Goal: Task Accomplishment & Management: Complete application form

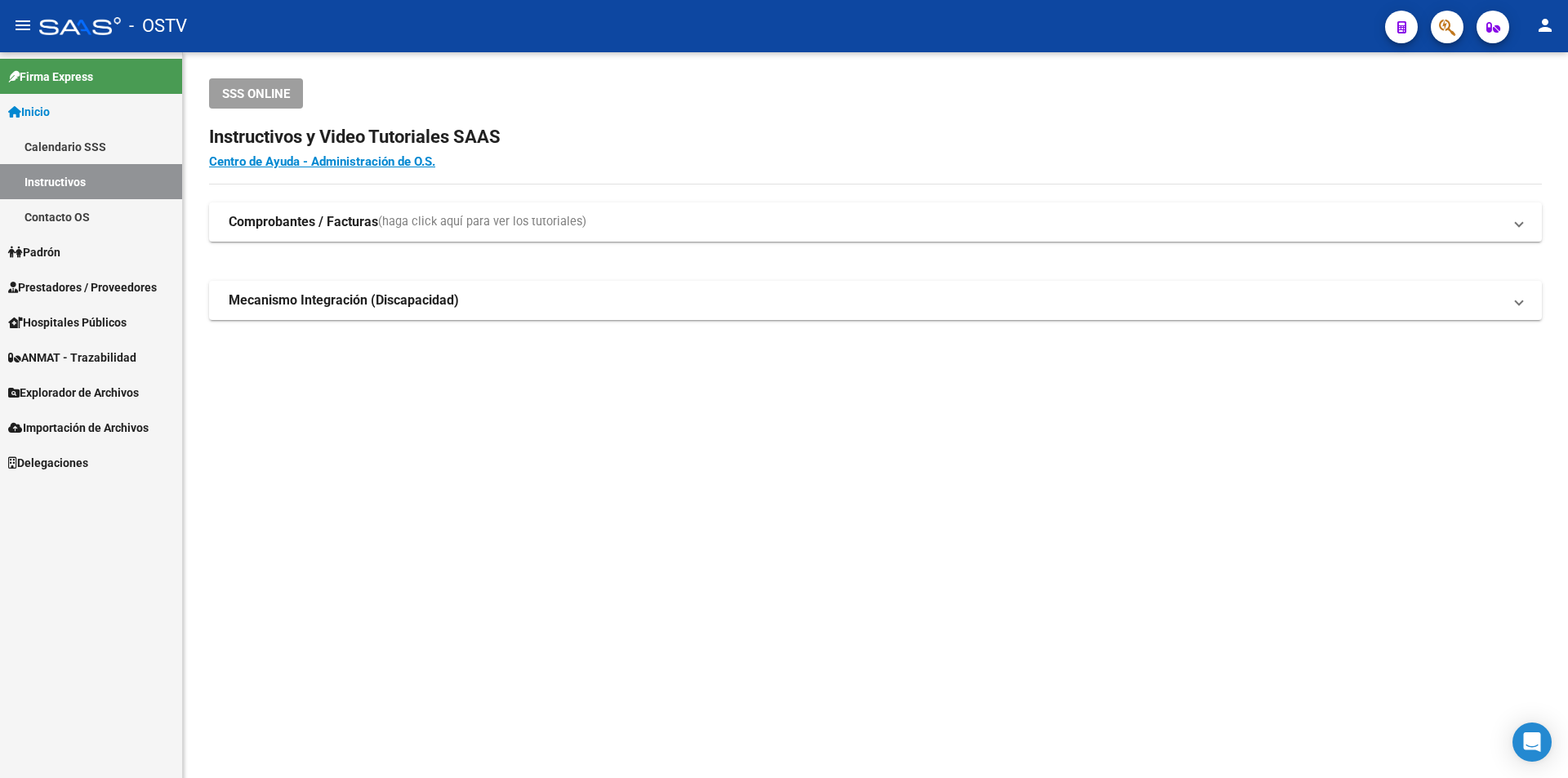
click at [59, 252] on span "Padrón" at bounding box center [34, 252] width 52 height 18
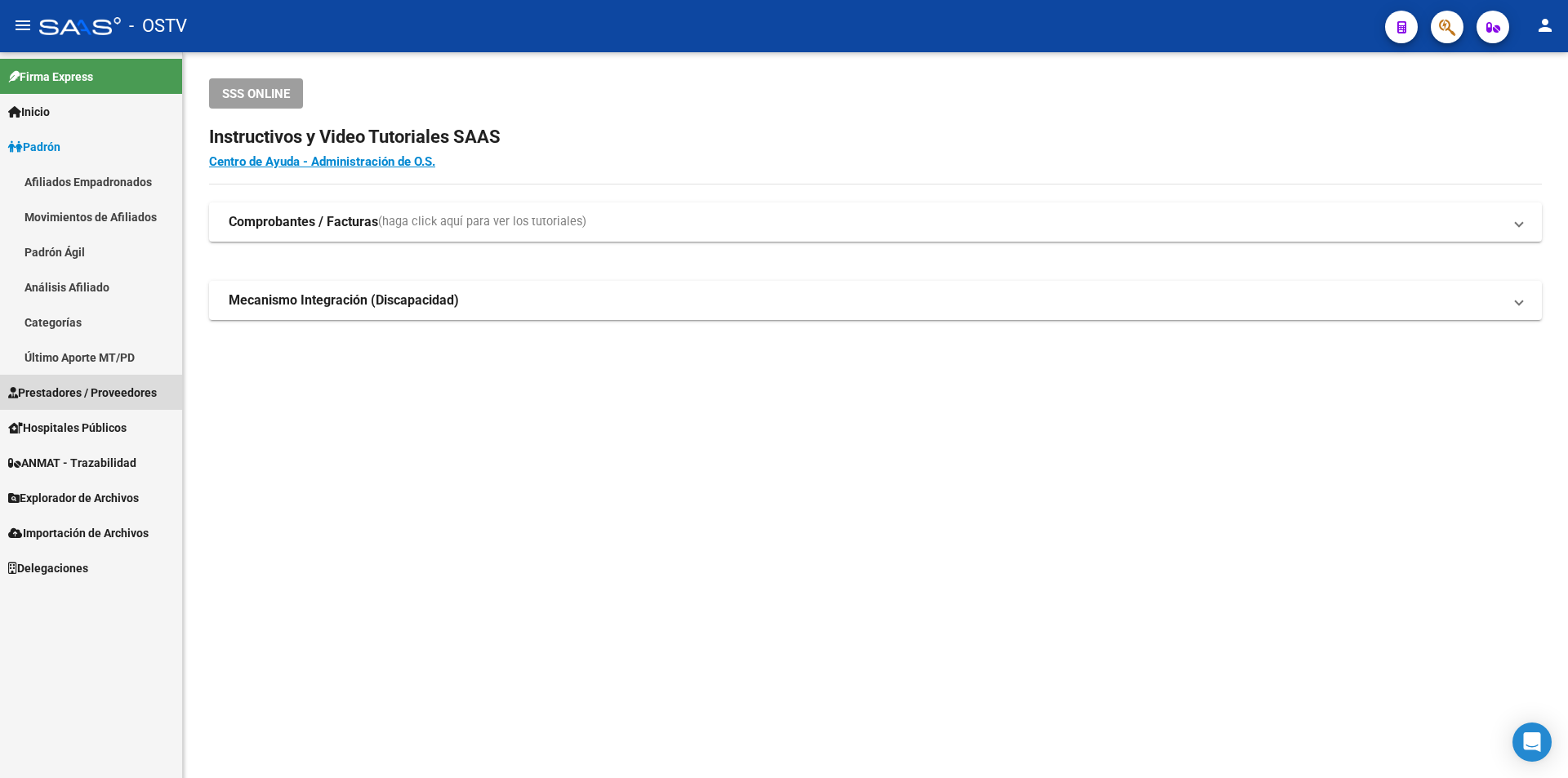
click at [69, 392] on span "Prestadores / Proveedores" at bounding box center [82, 392] width 149 height 18
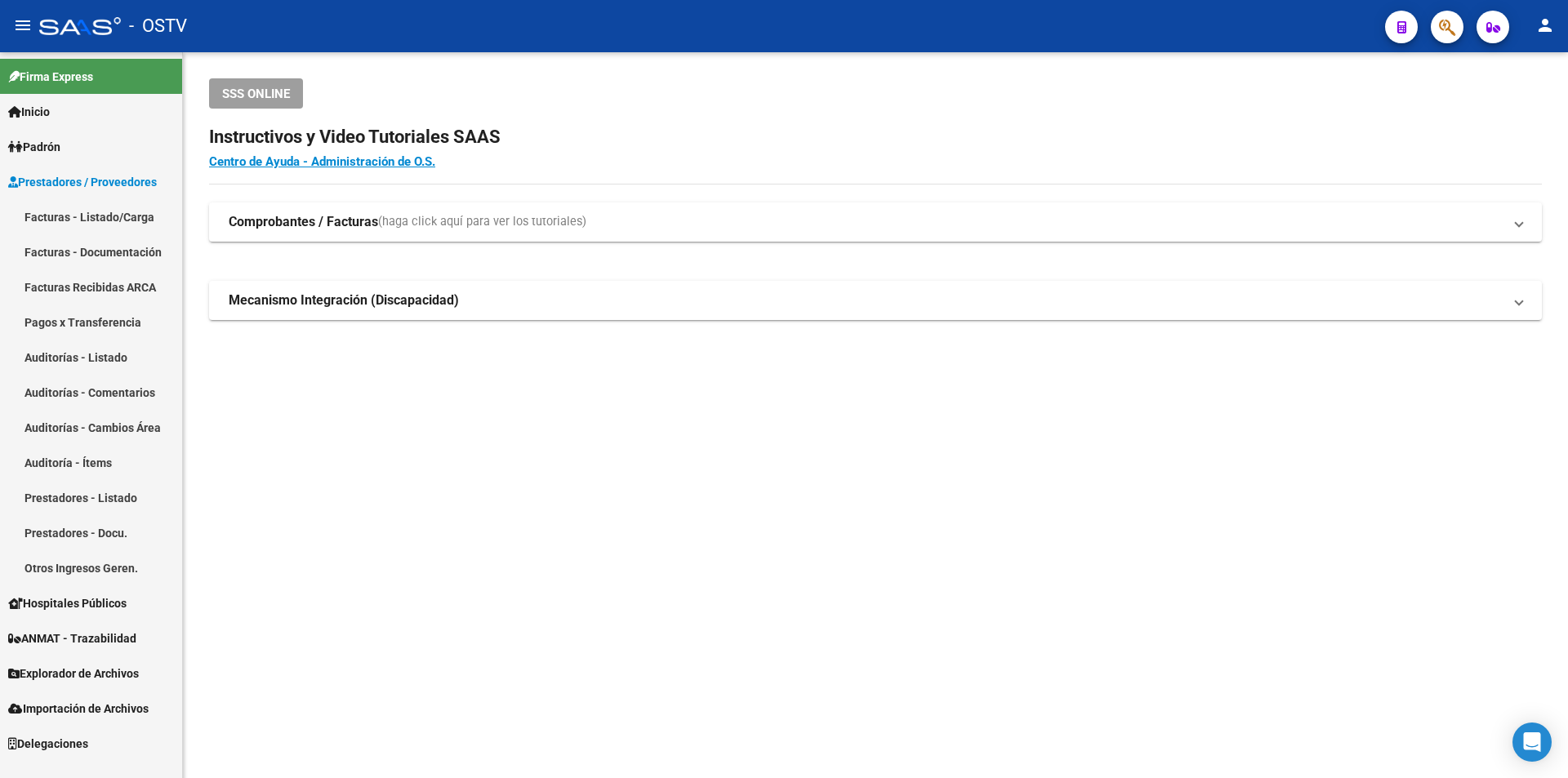
click at [123, 212] on link "Facturas - Listado/Carga" at bounding box center [91, 216] width 182 height 35
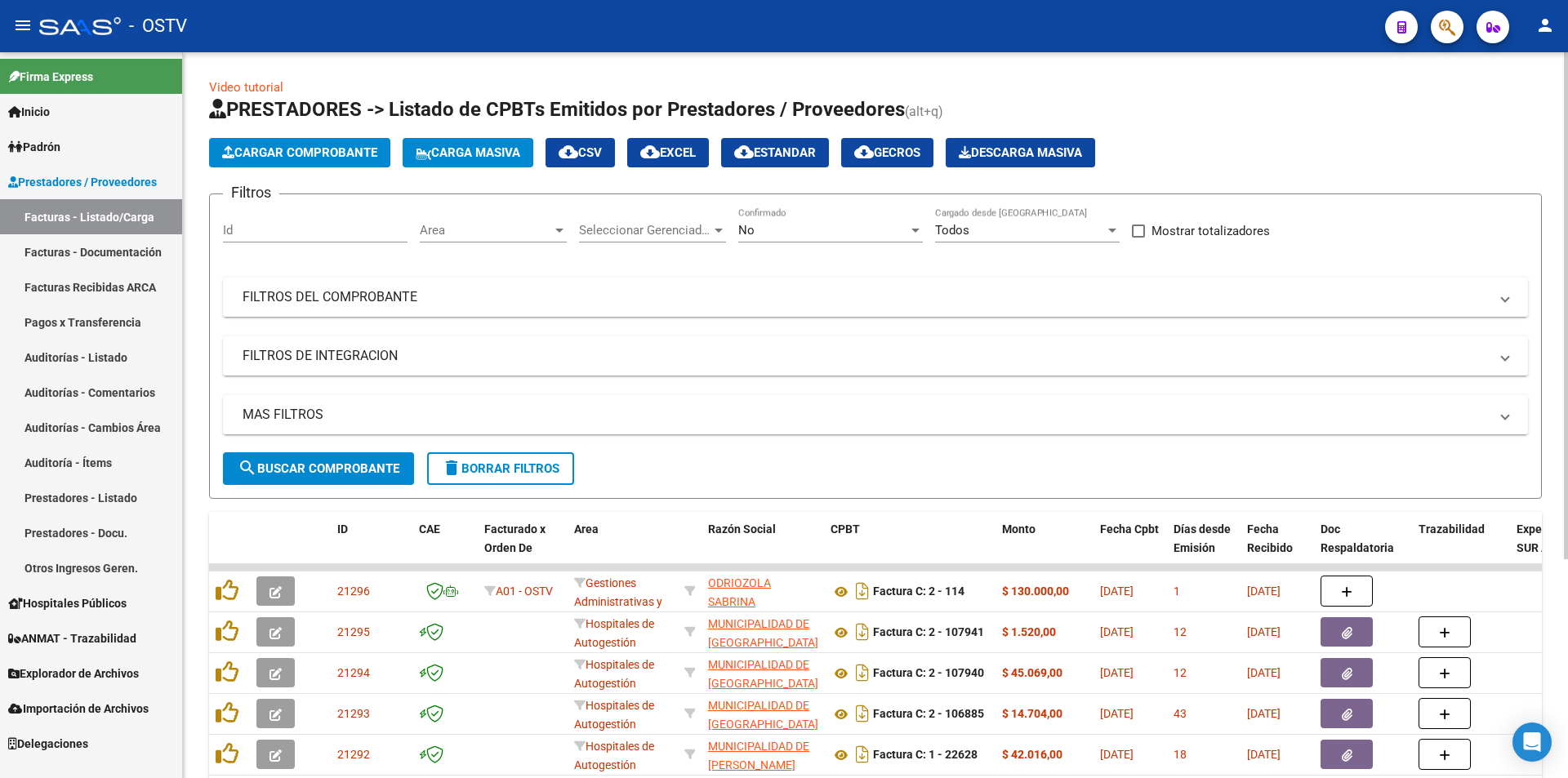
click at [325, 462] on span "search Buscar Comprobante" at bounding box center [318, 469] width 162 height 15
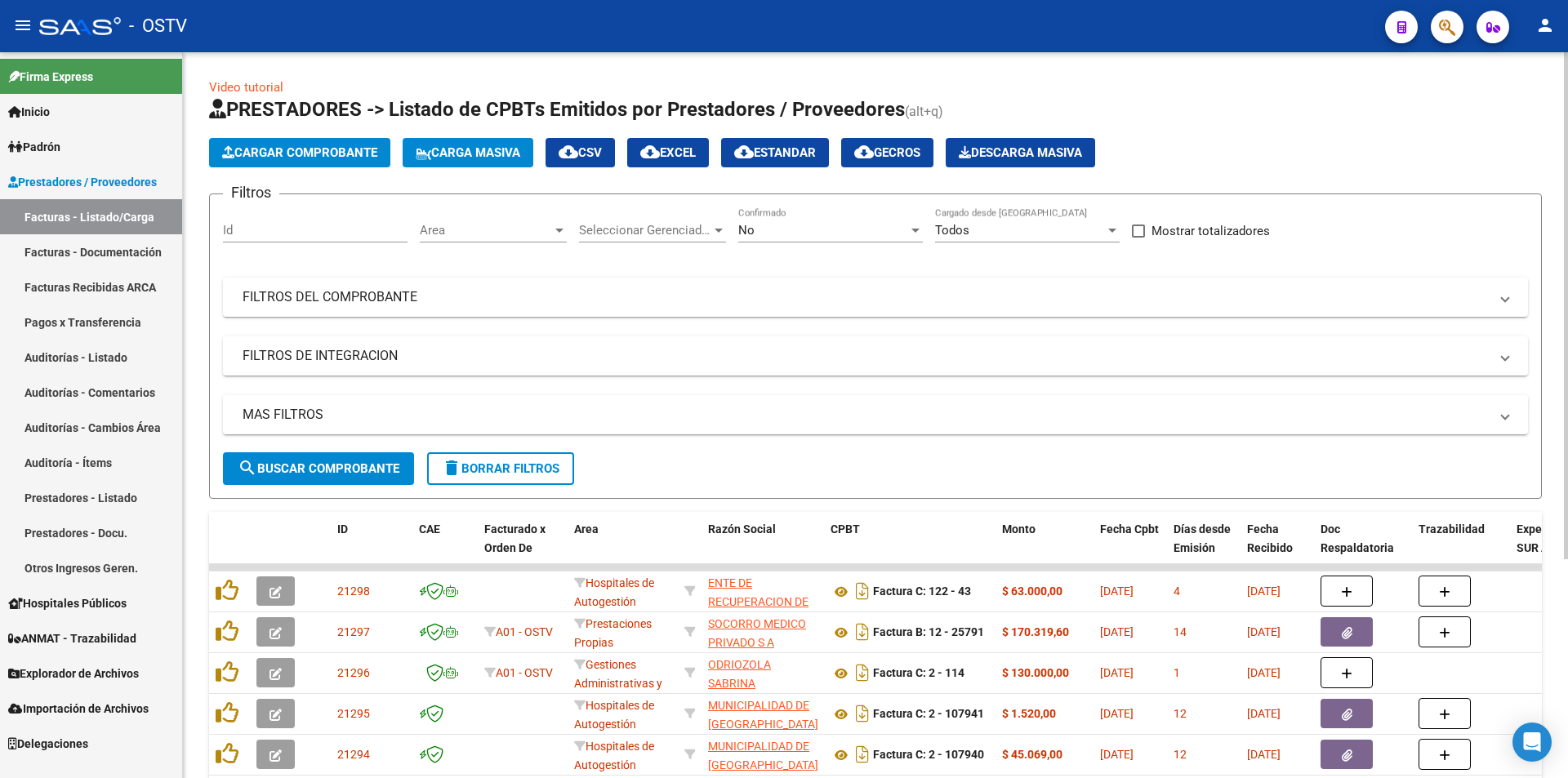
click at [343, 466] on span "search Buscar Comprobante" at bounding box center [318, 469] width 162 height 15
click at [341, 467] on span "search Buscar Comprobante" at bounding box center [318, 469] width 162 height 15
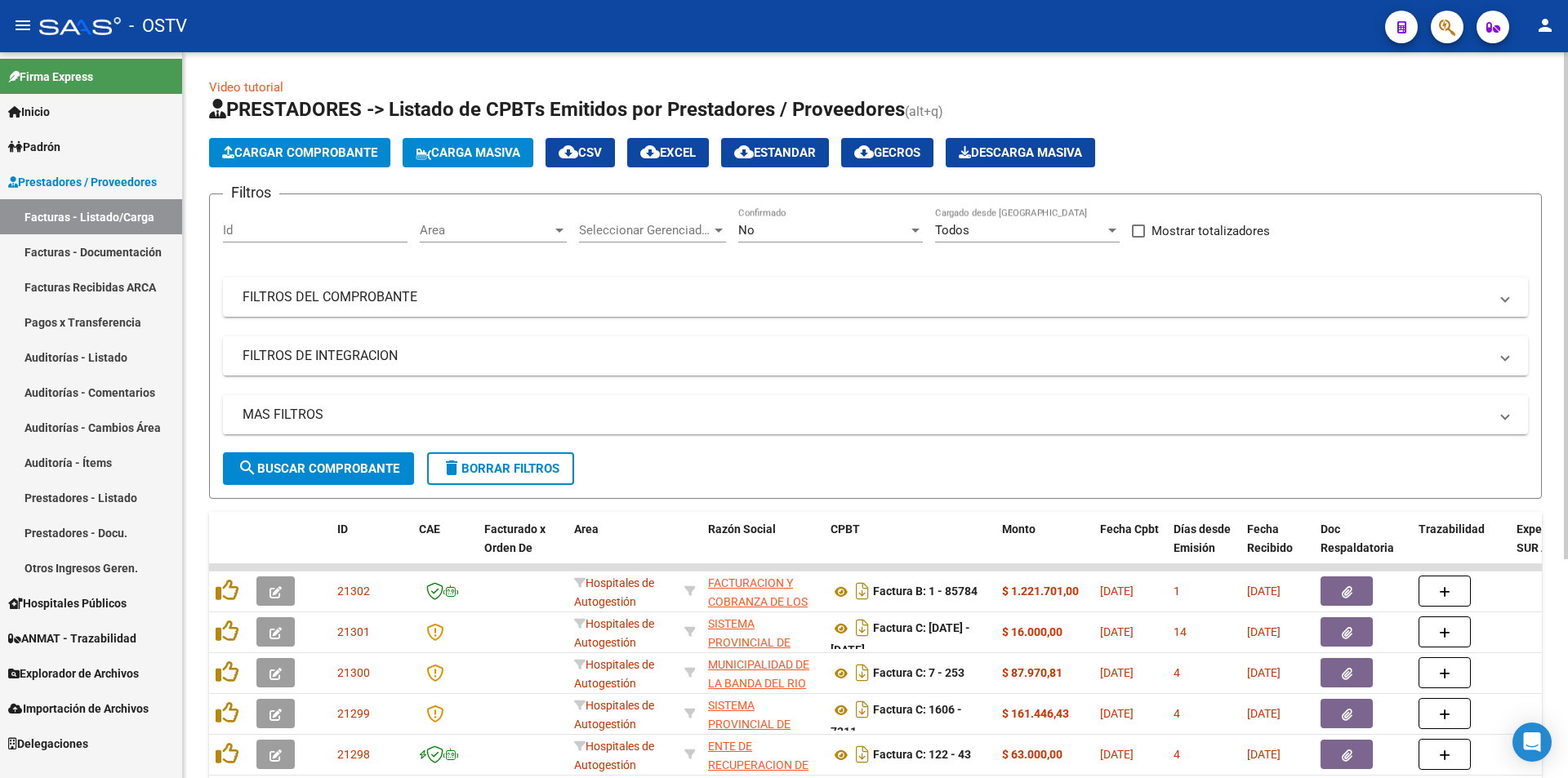
click at [821, 240] on div "No Confirmado" at bounding box center [830, 225] width 184 height 35
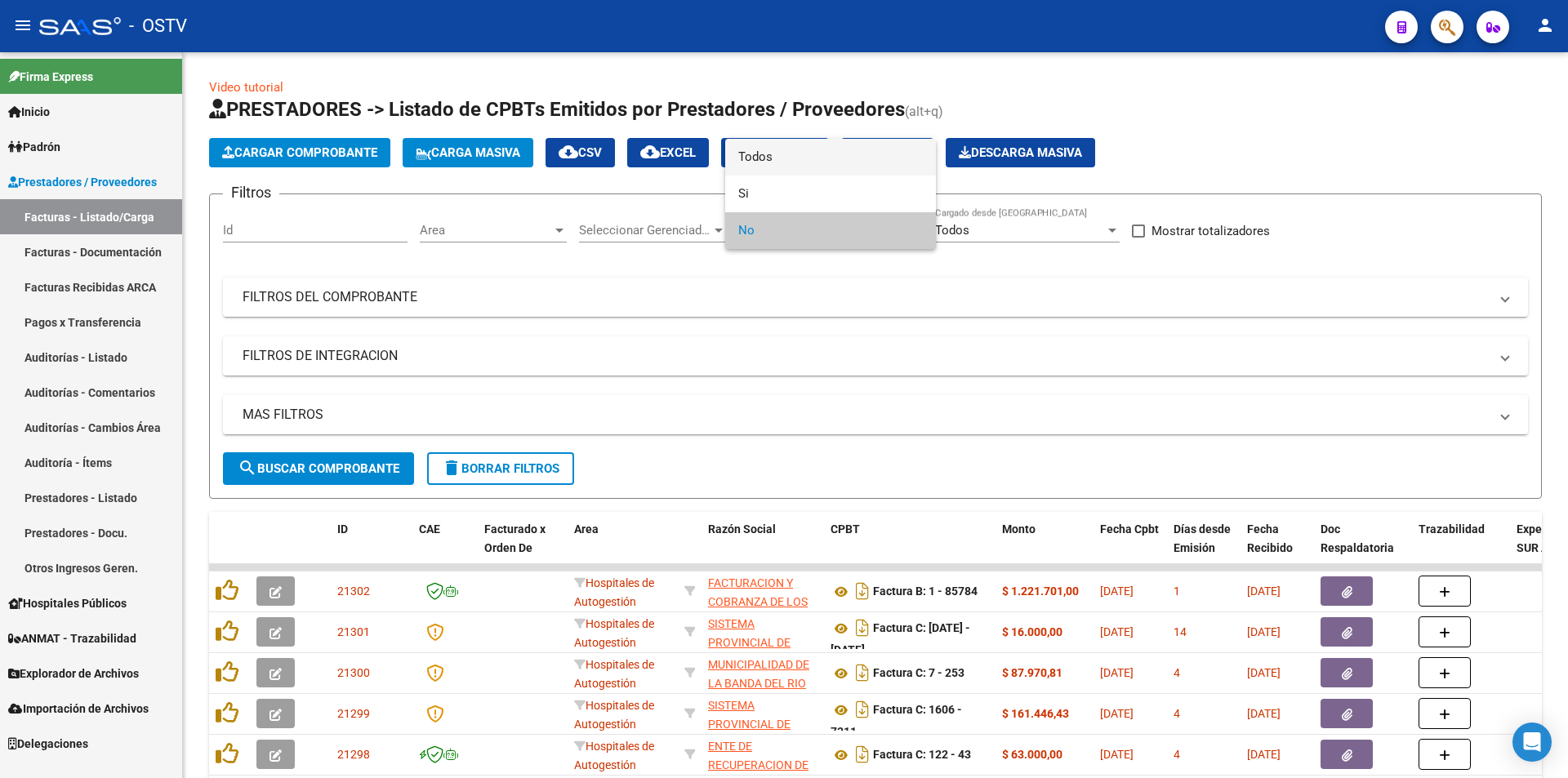
click at [825, 162] on span "Todos" at bounding box center [830, 157] width 184 height 37
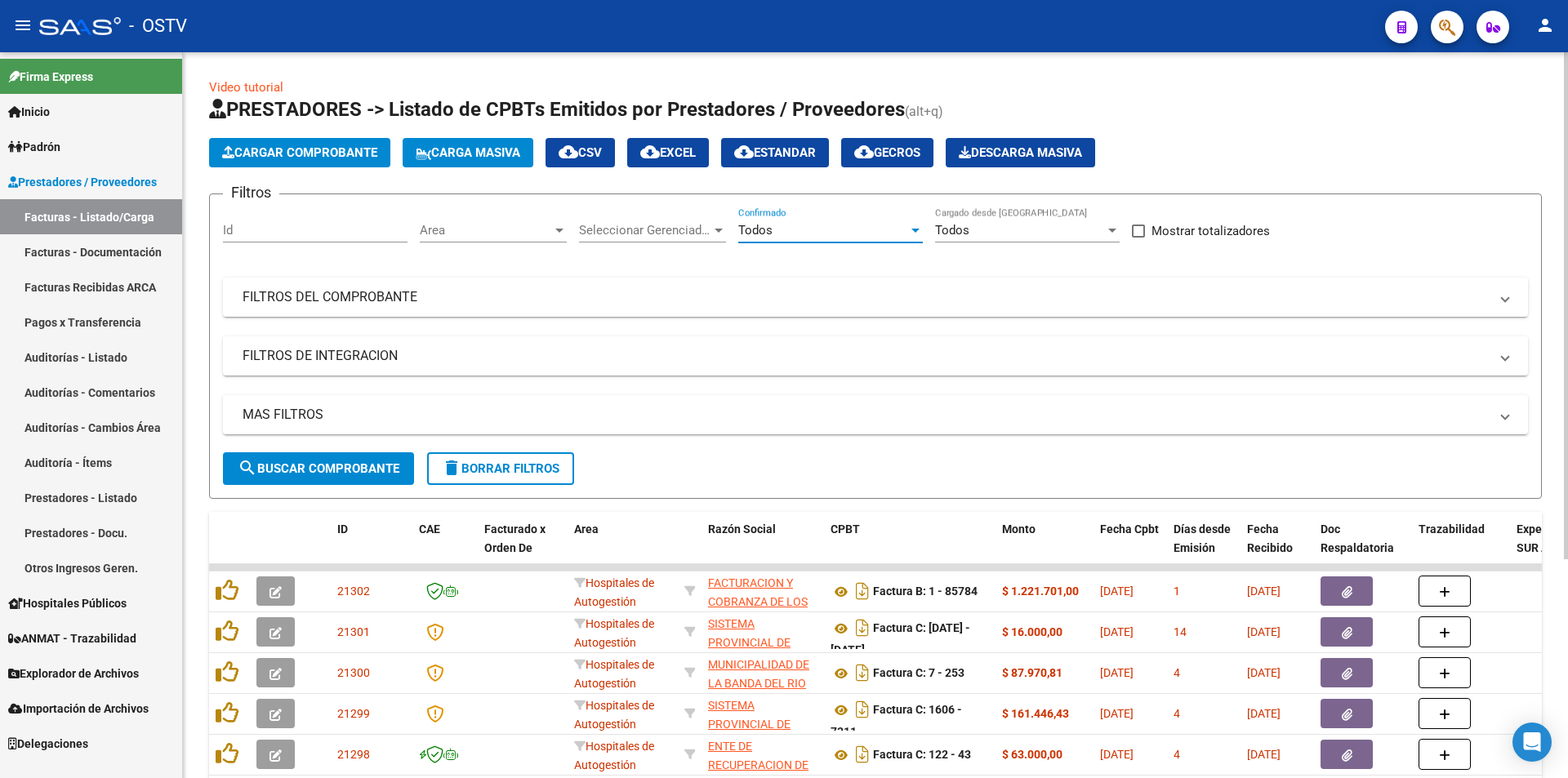
click at [326, 473] on span "search Buscar Comprobante" at bounding box center [318, 469] width 162 height 15
click at [328, 459] on button "search Buscar Comprobante" at bounding box center [318, 468] width 191 height 32
click at [334, 474] on span "search Buscar Comprobante" at bounding box center [318, 469] width 162 height 15
click at [318, 466] on span "search Buscar Comprobante" at bounding box center [318, 469] width 162 height 15
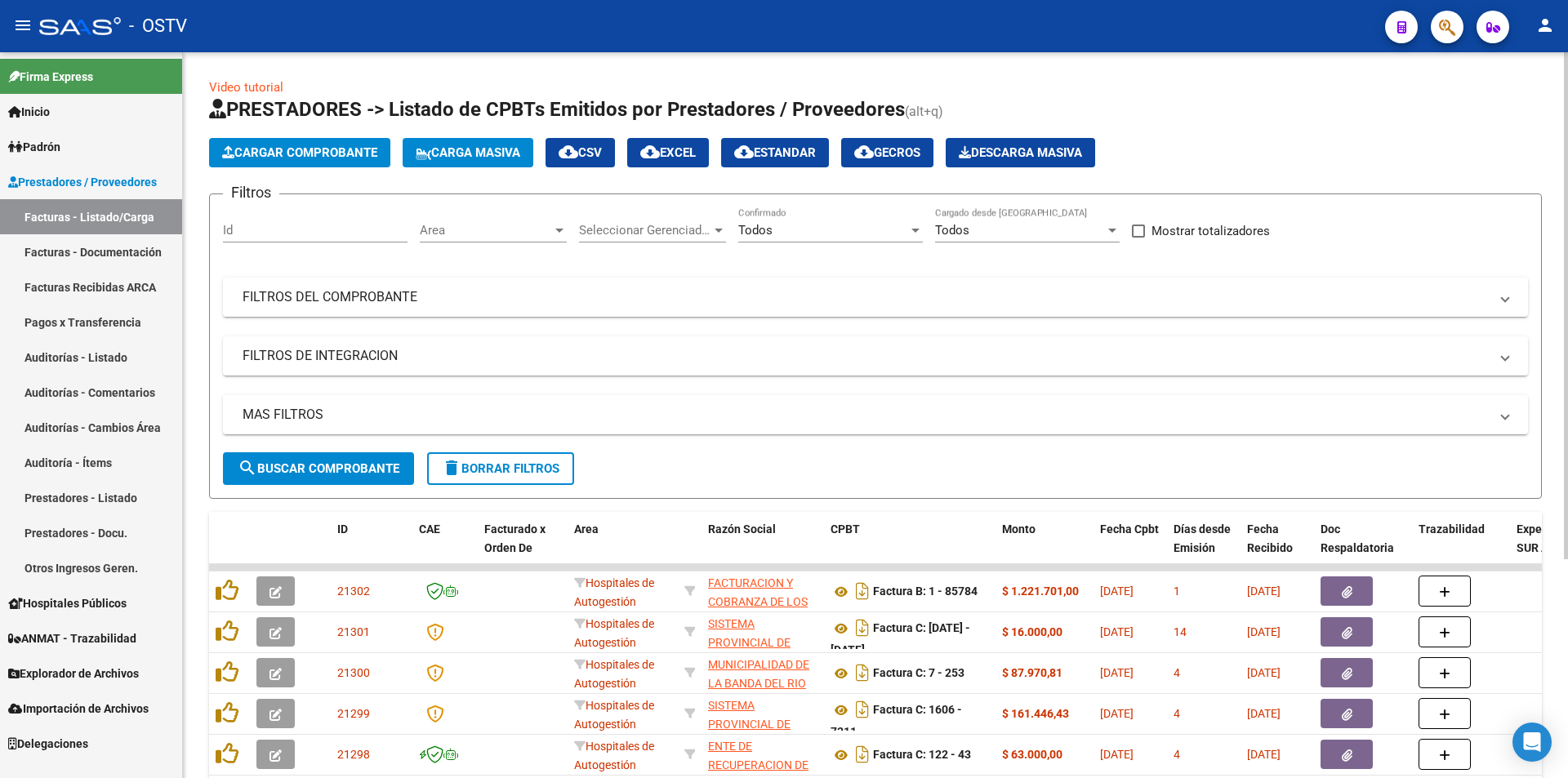
click at [317, 468] on span "search Buscar Comprobante" at bounding box center [318, 469] width 162 height 15
click at [317, 462] on span "search Buscar Comprobante" at bounding box center [318, 469] width 162 height 15
click at [323, 468] on span "search Buscar Comprobante" at bounding box center [318, 469] width 162 height 15
click at [343, 454] on button "search Buscar Comprobante" at bounding box center [318, 468] width 191 height 32
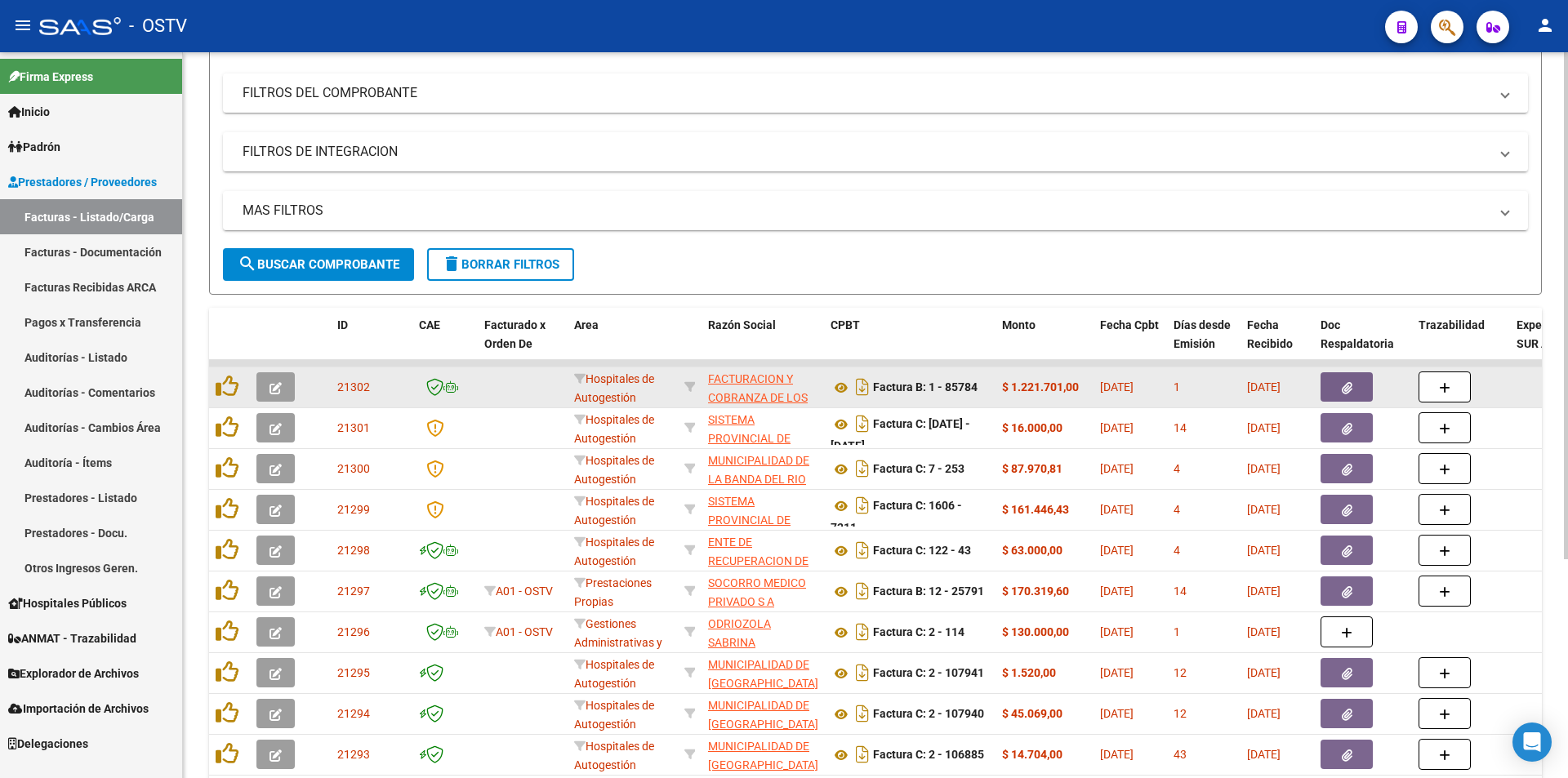
scroll to position [313, 0]
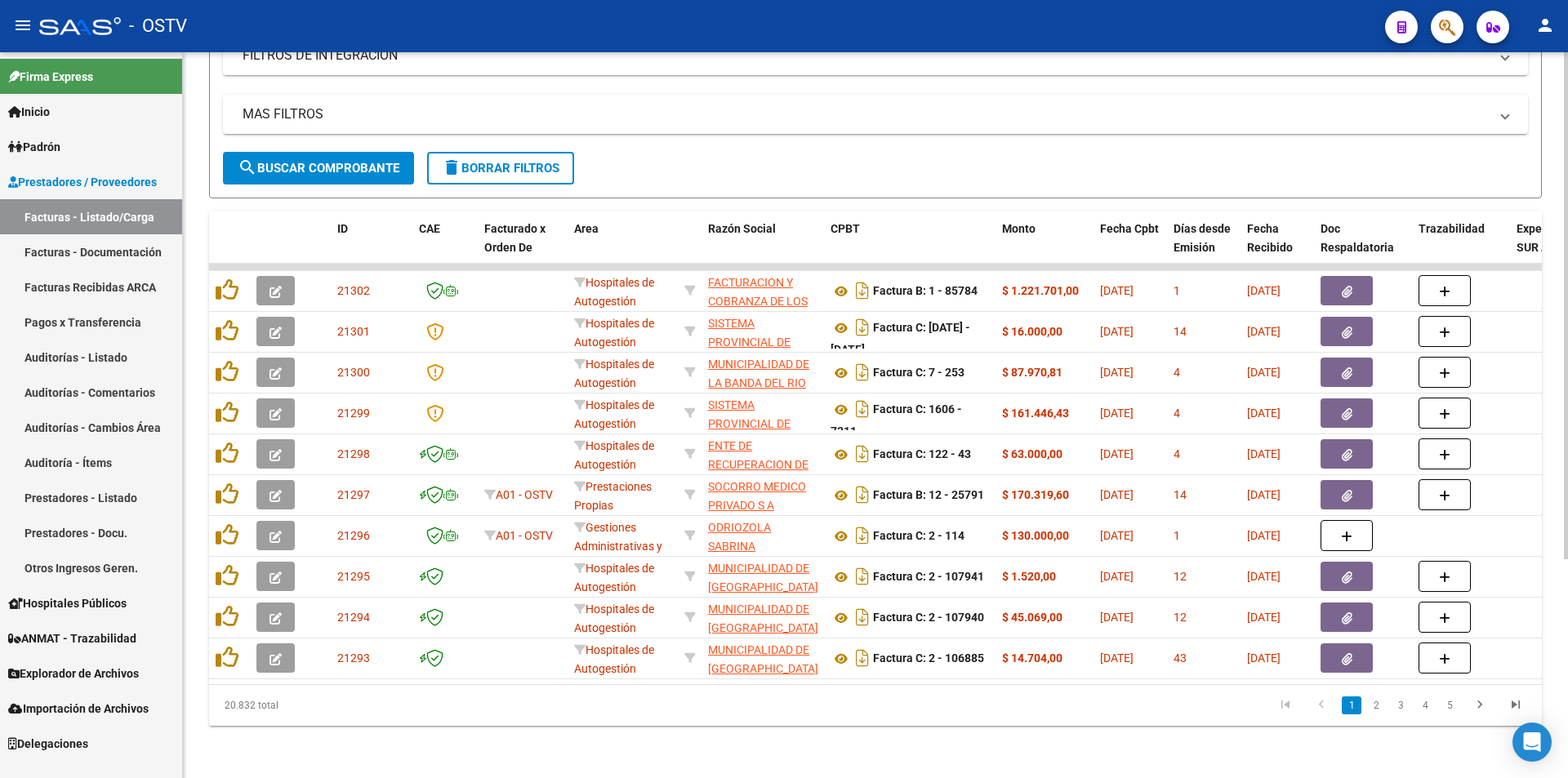
click at [295, 161] on span "search Buscar Comprobante" at bounding box center [318, 168] width 162 height 15
click at [306, 163] on button "search Buscar Comprobante" at bounding box center [318, 167] width 191 height 32
click at [309, 161] on span "search Buscar Comprobante" at bounding box center [318, 168] width 162 height 15
click at [327, 161] on span "search Buscar Comprobante" at bounding box center [318, 168] width 162 height 15
click at [316, 152] on button "search Buscar Comprobante" at bounding box center [318, 167] width 191 height 32
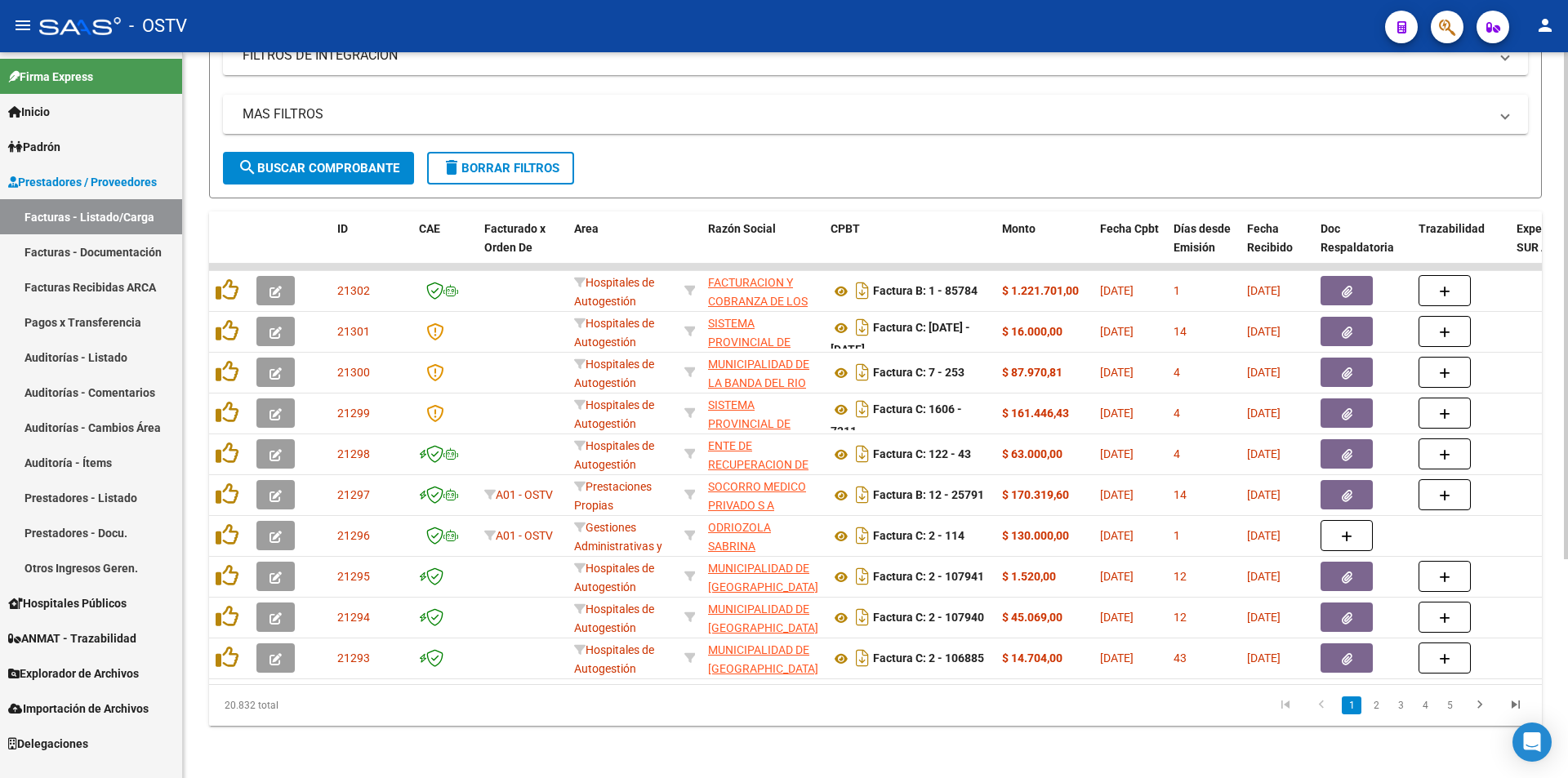
click at [322, 161] on span "search Buscar Comprobante" at bounding box center [318, 168] width 162 height 15
click at [314, 161] on span "search Buscar Comprobante" at bounding box center [318, 168] width 162 height 15
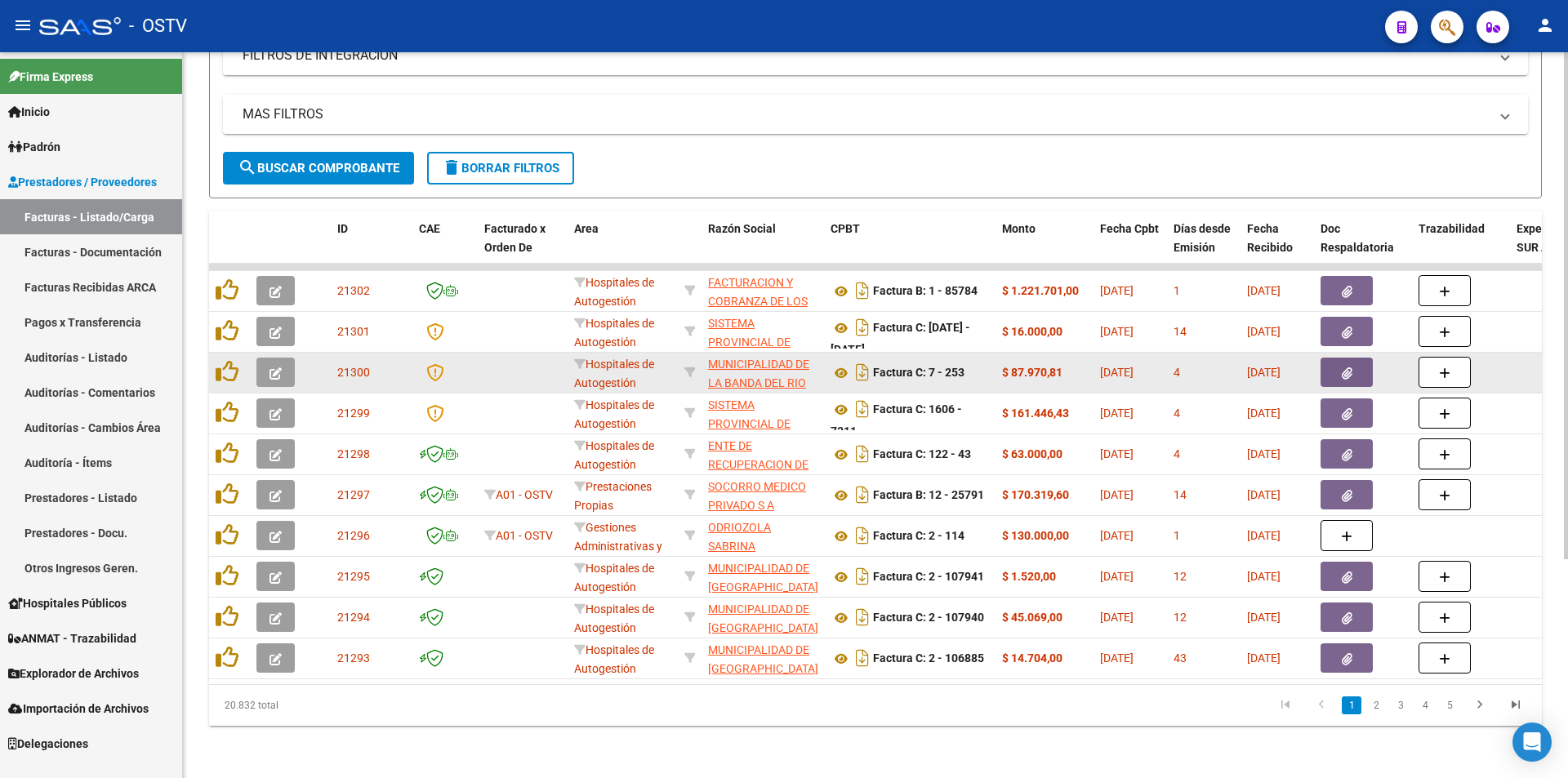
click at [273, 367] on icon "button" at bounding box center [275, 373] width 12 height 12
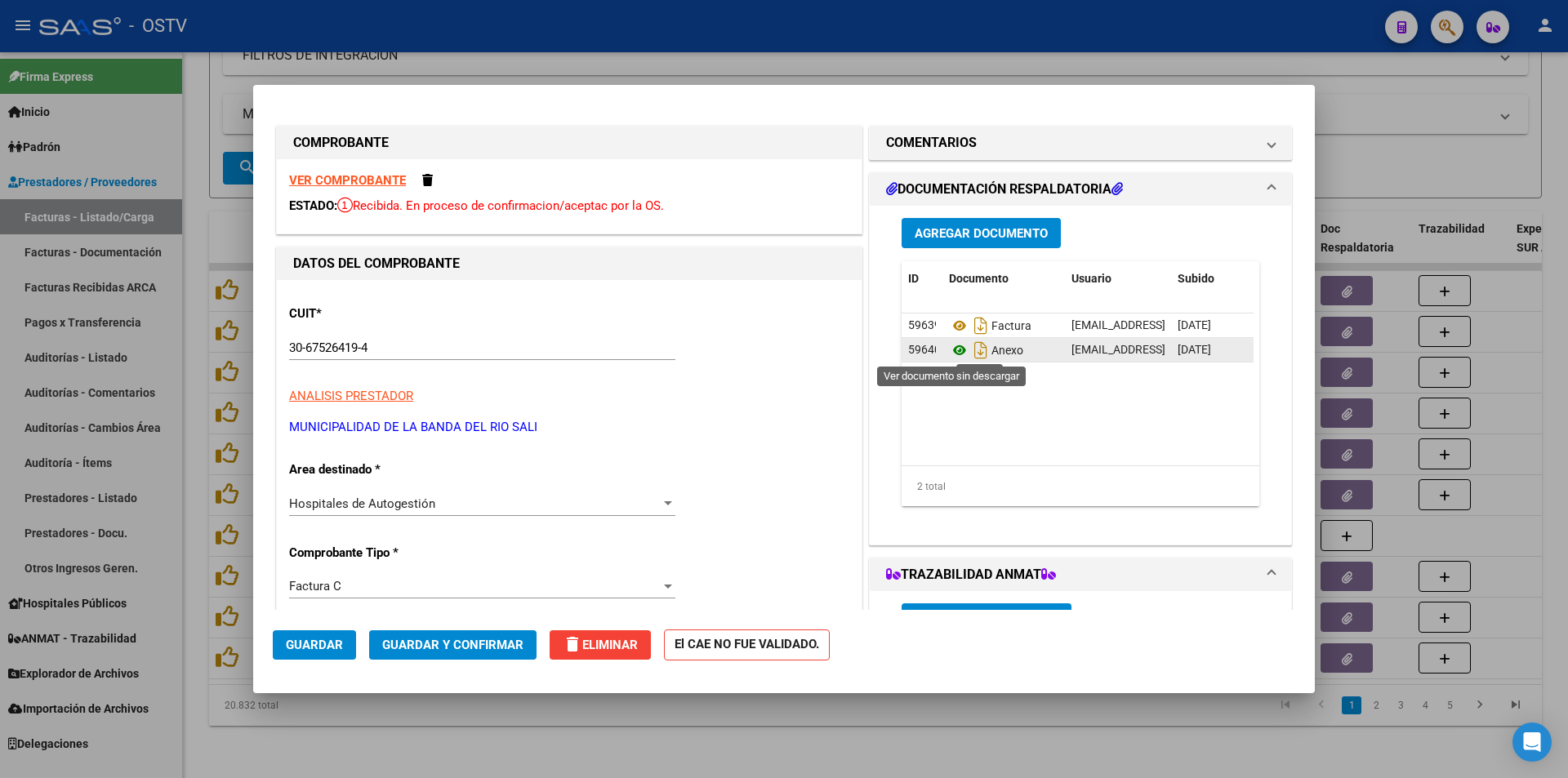
click at [952, 349] on icon at bounding box center [959, 350] width 21 height 19
click at [201, 228] on div at bounding box center [784, 389] width 1568 height 778
type input "$ 0,00"
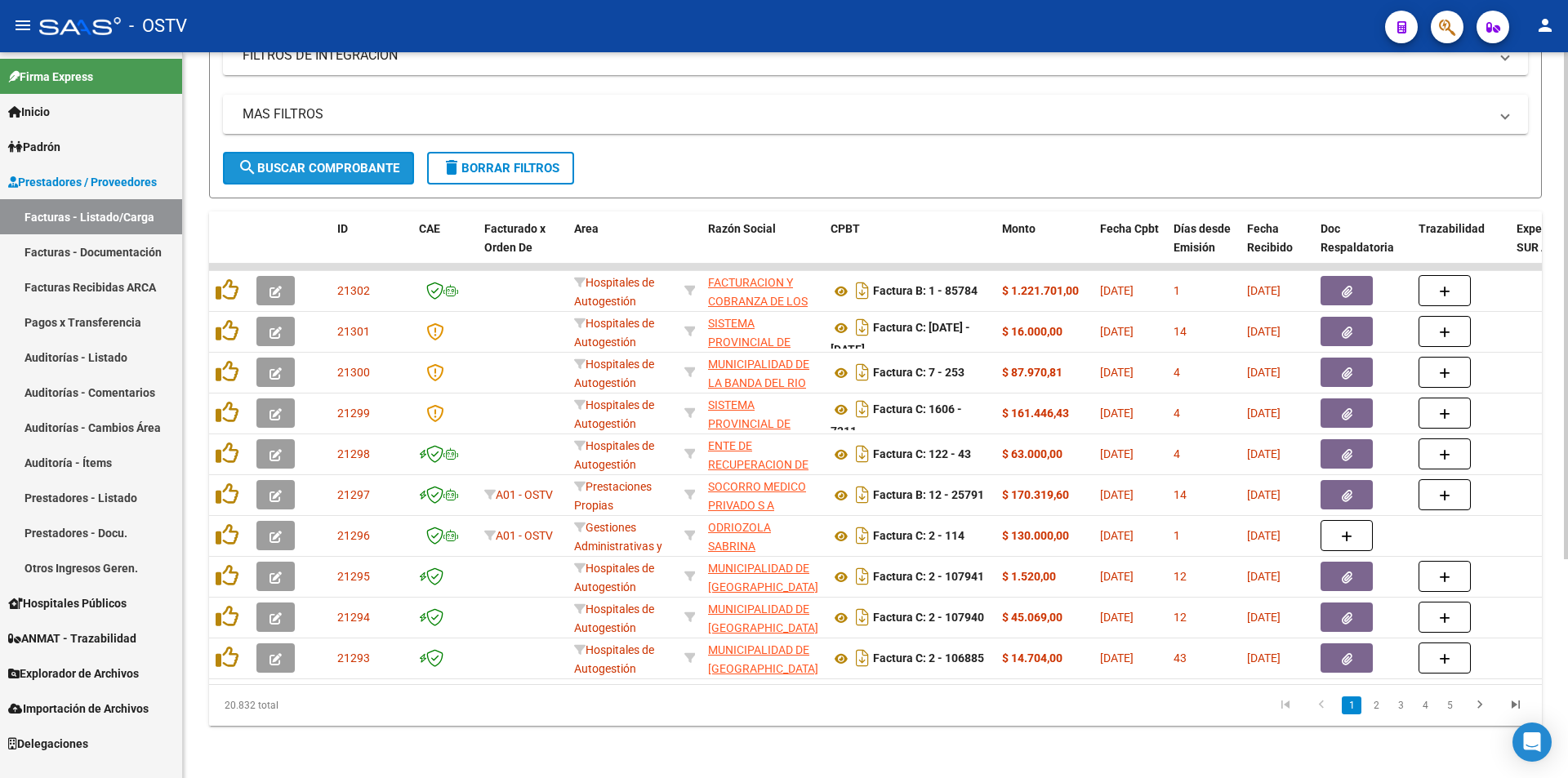
click at [330, 161] on span "search Buscar Comprobante" at bounding box center [318, 168] width 162 height 15
click at [329, 161] on span "search Buscar Comprobante" at bounding box center [318, 168] width 162 height 15
click at [319, 170] on button "search Buscar Comprobante" at bounding box center [318, 167] width 191 height 32
click at [317, 161] on span "search Buscar Comprobante" at bounding box center [318, 168] width 162 height 15
click at [312, 161] on span "search Buscar Comprobante" at bounding box center [318, 168] width 162 height 15
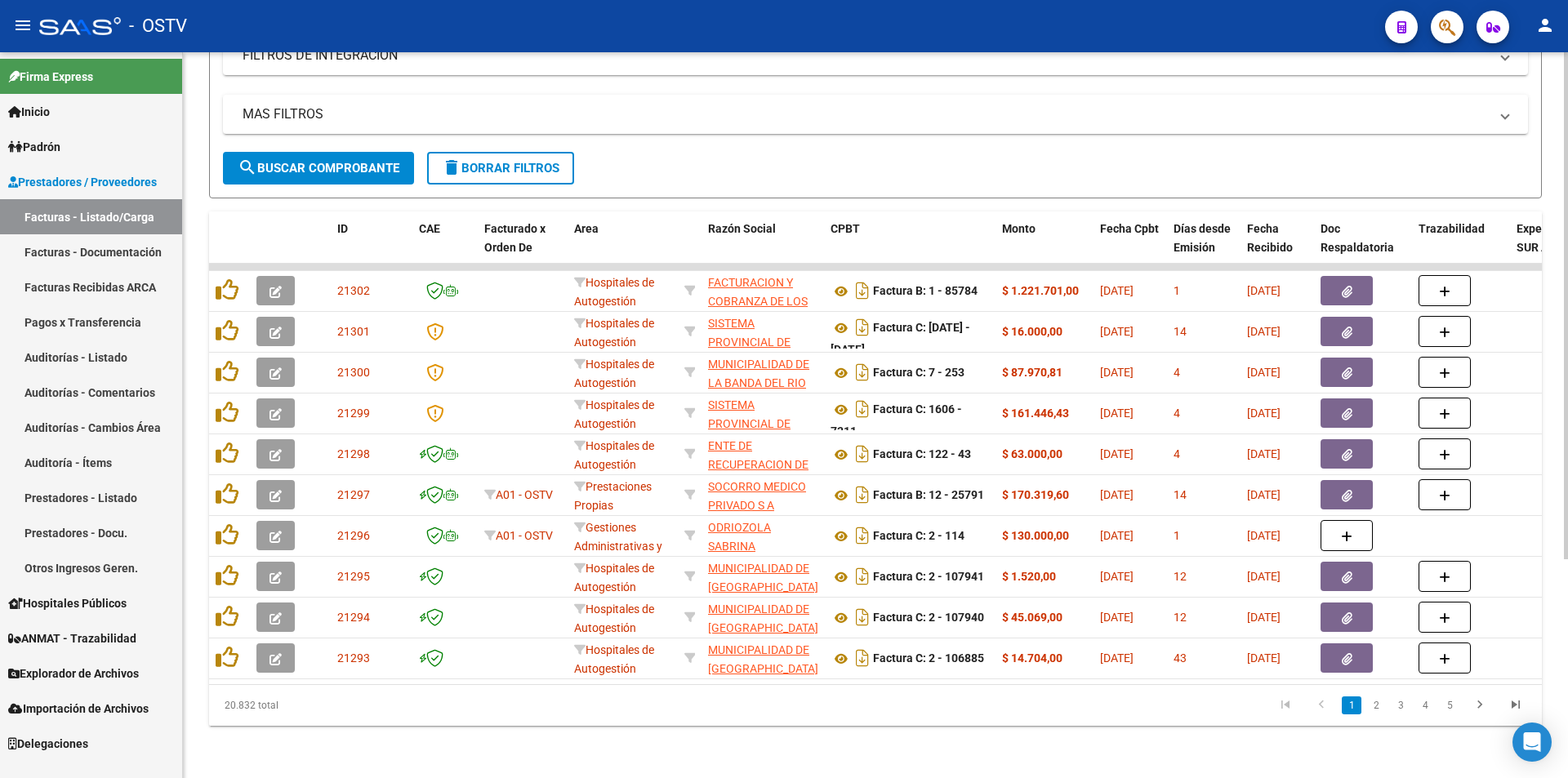
click at [328, 161] on span "search Buscar Comprobante" at bounding box center [318, 168] width 162 height 15
click at [331, 161] on span "search Buscar Comprobante" at bounding box center [318, 168] width 162 height 15
click at [323, 161] on span "search Buscar Comprobante" at bounding box center [318, 168] width 162 height 15
click at [327, 152] on button "search Buscar Comprobante" at bounding box center [318, 167] width 191 height 32
click at [330, 161] on span "search Buscar Comprobante" at bounding box center [318, 168] width 162 height 15
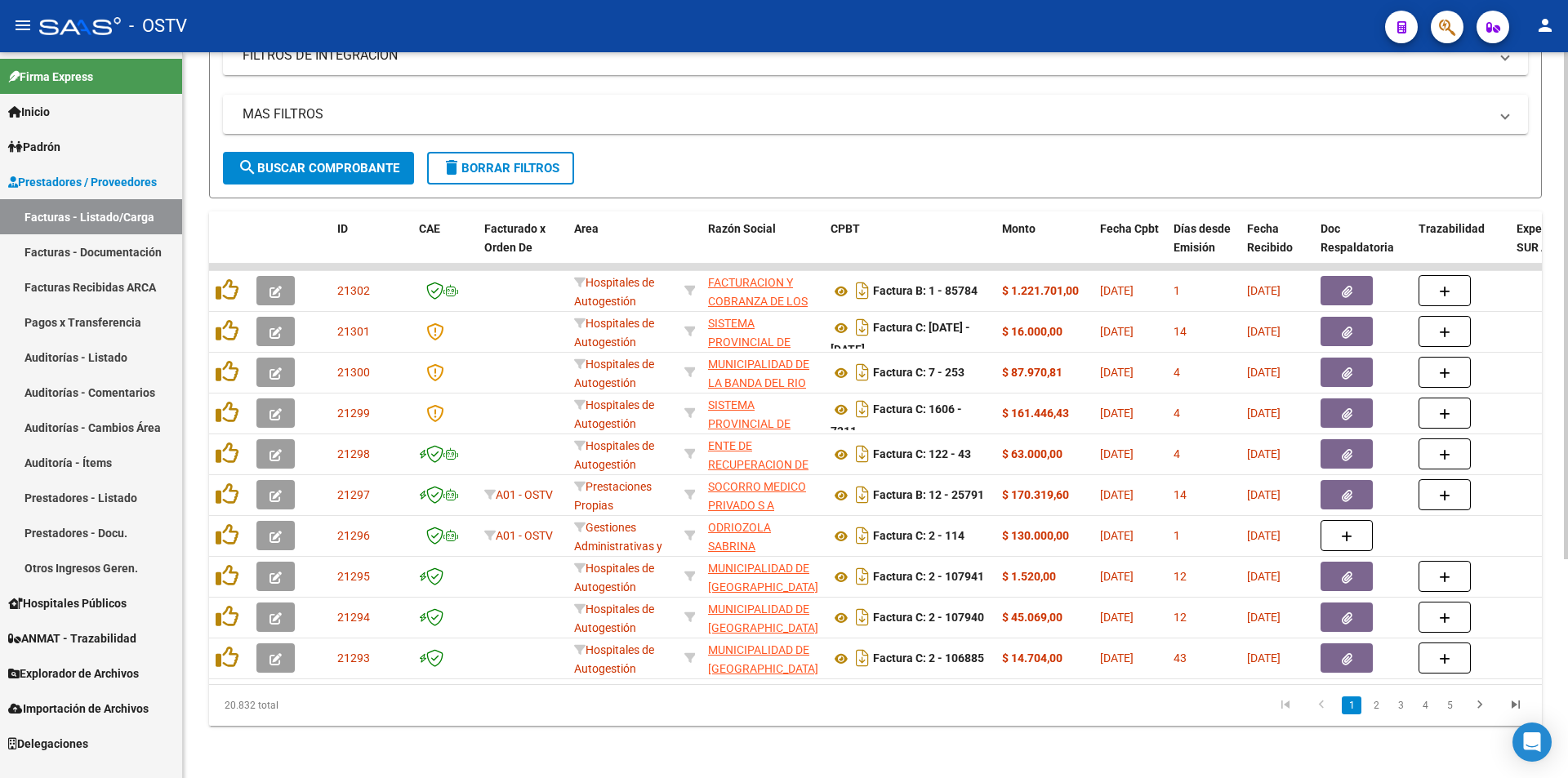
click at [321, 161] on span "search Buscar Comprobante" at bounding box center [318, 168] width 162 height 15
click at [355, 161] on span "search Buscar Comprobante" at bounding box center [318, 168] width 162 height 15
click at [325, 152] on button "search Buscar Comprobante" at bounding box center [318, 167] width 191 height 32
click at [315, 161] on span "search Buscar Comprobante" at bounding box center [318, 168] width 162 height 15
click at [323, 161] on span "search Buscar Comprobante" at bounding box center [318, 168] width 162 height 15
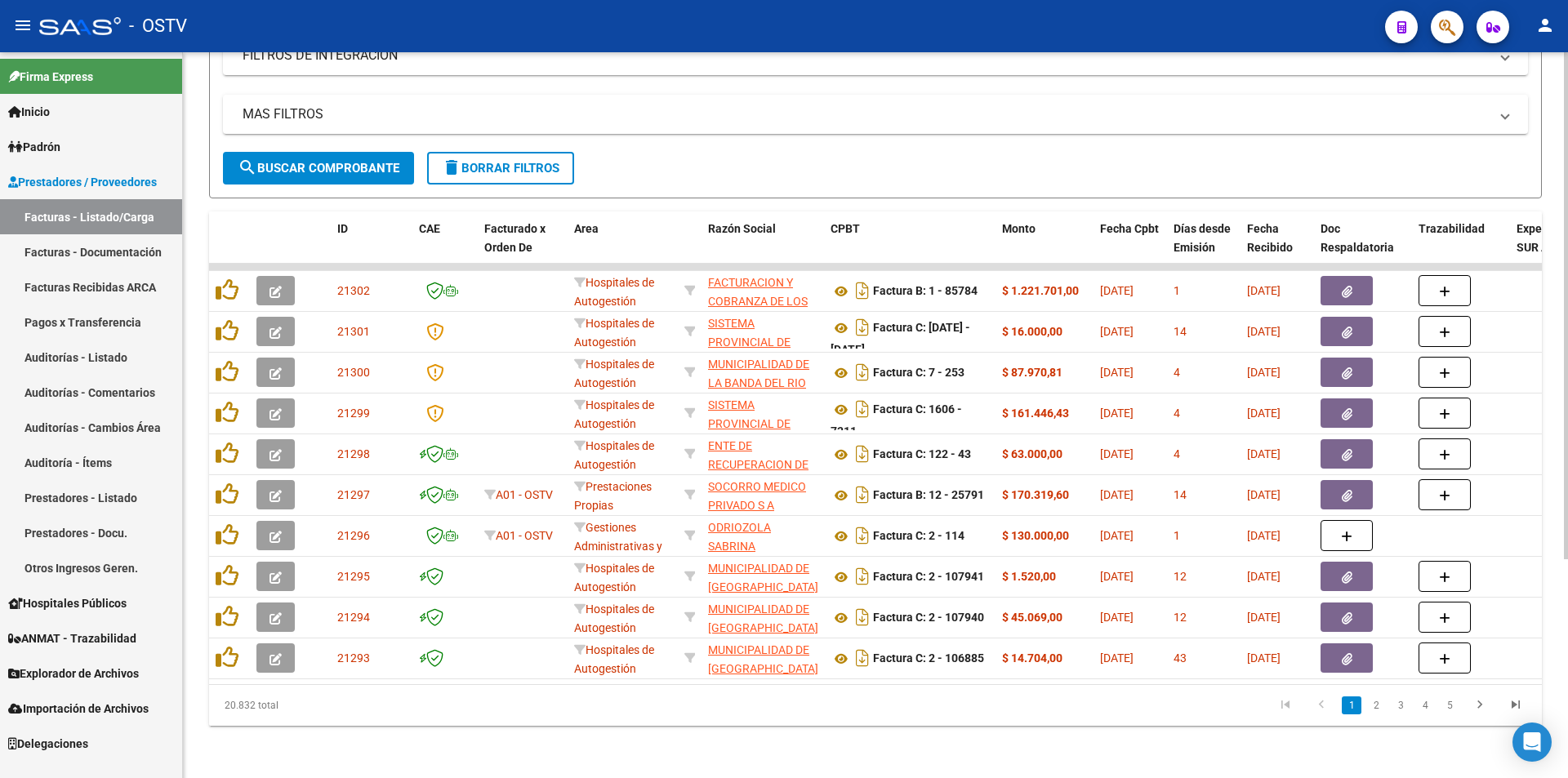
click at [323, 161] on span "search Buscar Comprobante" at bounding box center [318, 168] width 162 height 15
click at [325, 161] on span "search Buscar Comprobante" at bounding box center [318, 168] width 162 height 15
click at [326, 161] on span "search Buscar Comprobante" at bounding box center [318, 168] width 162 height 15
drag, startPoint x: 306, startPoint y: 138, endPoint x: 308, endPoint y: 147, distance: 9.2
click at [308, 141] on form "Filtros Id Area Area Seleccionar Gerenciador Seleccionar Gerenciador Todos Conf…" at bounding box center [876, 45] width 1333 height 305
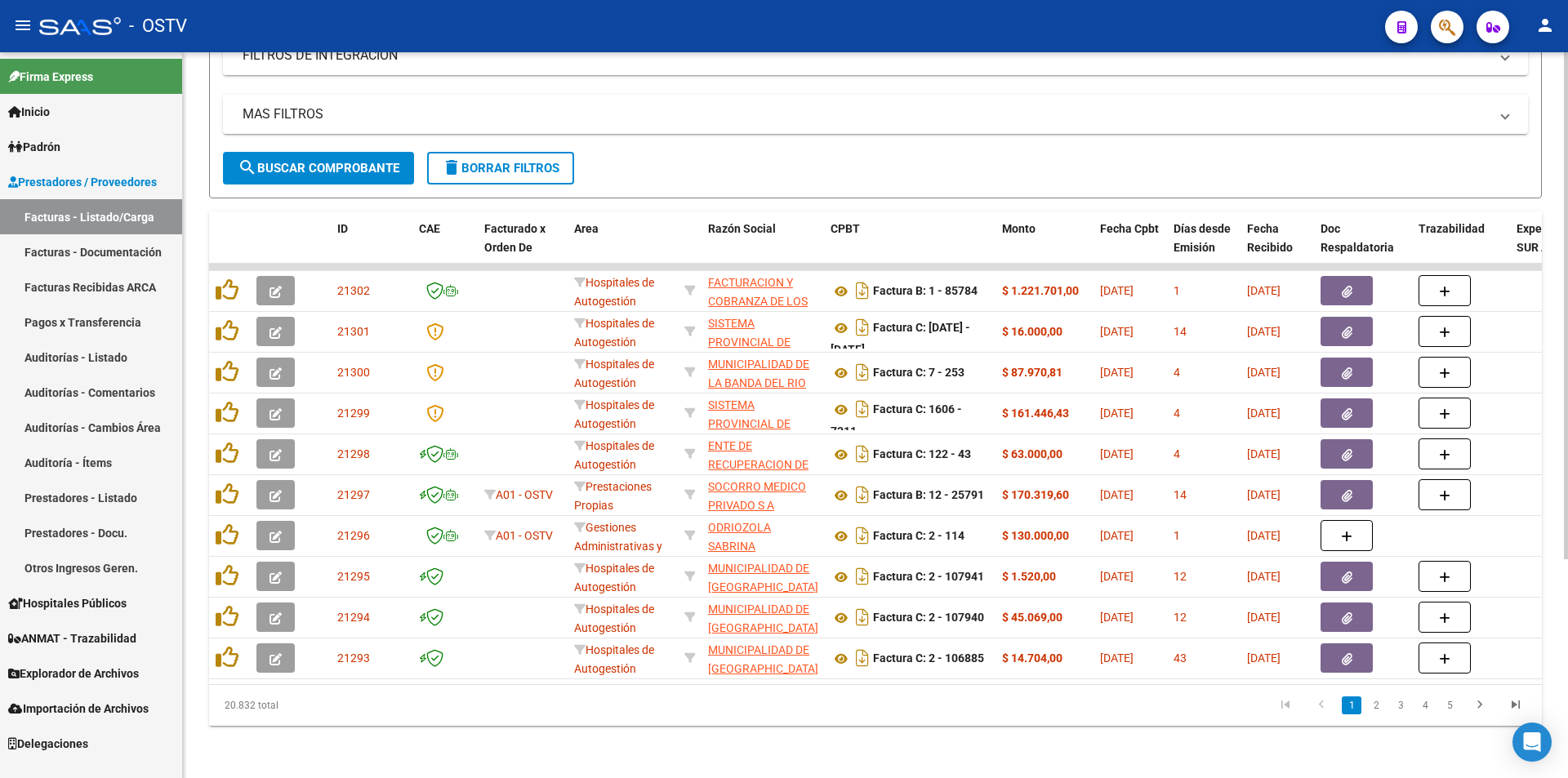
click at [308, 152] on button "search Buscar Comprobante" at bounding box center [318, 167] width 191 height 32
click at [334, 161] on span "search Buscar Comprobante" at bounding box center [318, 168] width 162 height 15
click at [319, 161] on span "search Buscar Comprobante" at bounding box center [318, 168] width 162 height 15
click at [317, 161] on span "search Buscar Comprobante" at bounding box center [318, 168] width 162 height 15
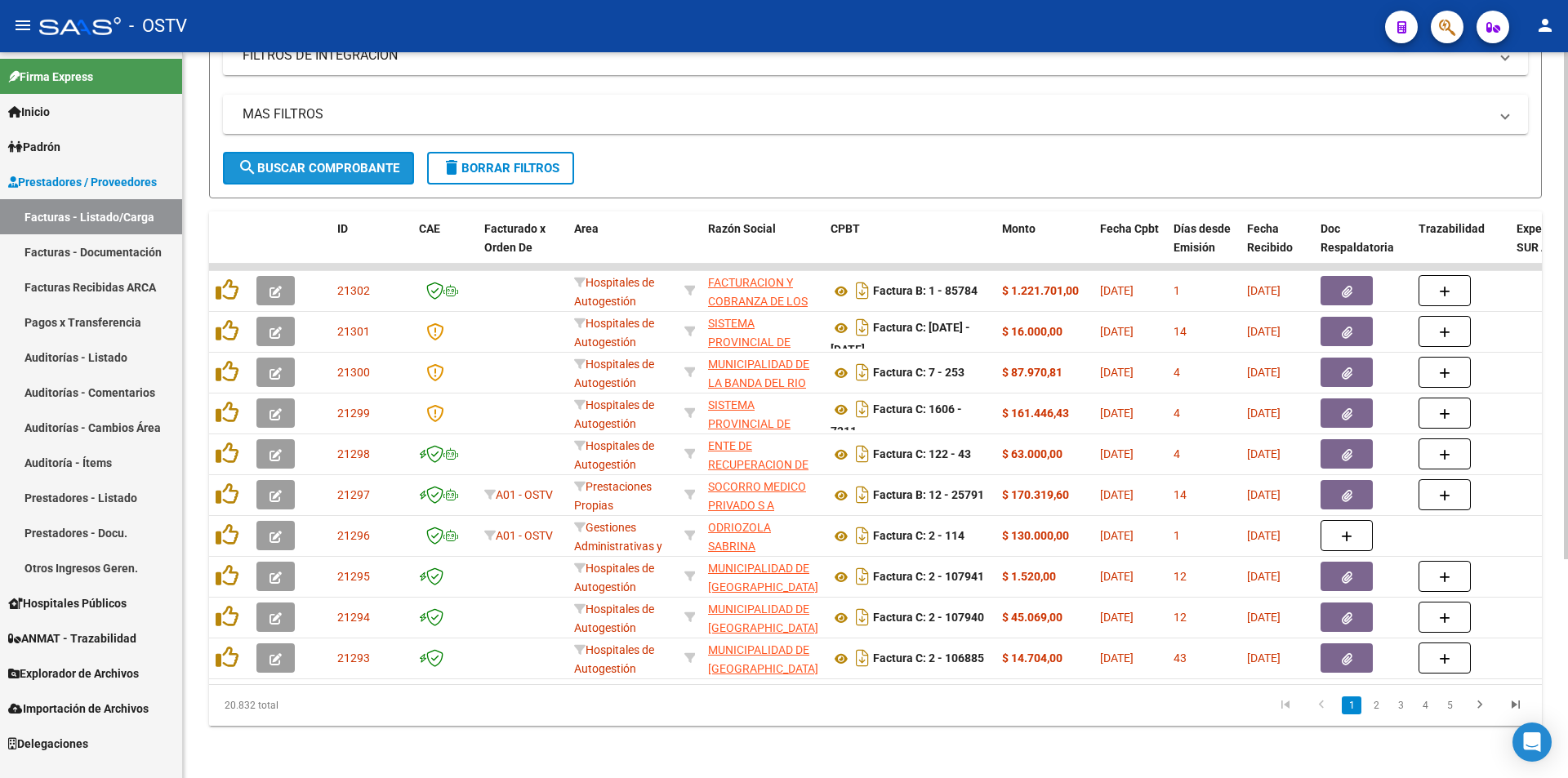
click at [323, 161] on span "search Buscar Comprobante" at bounding box center [318, 168] width 162 height 15
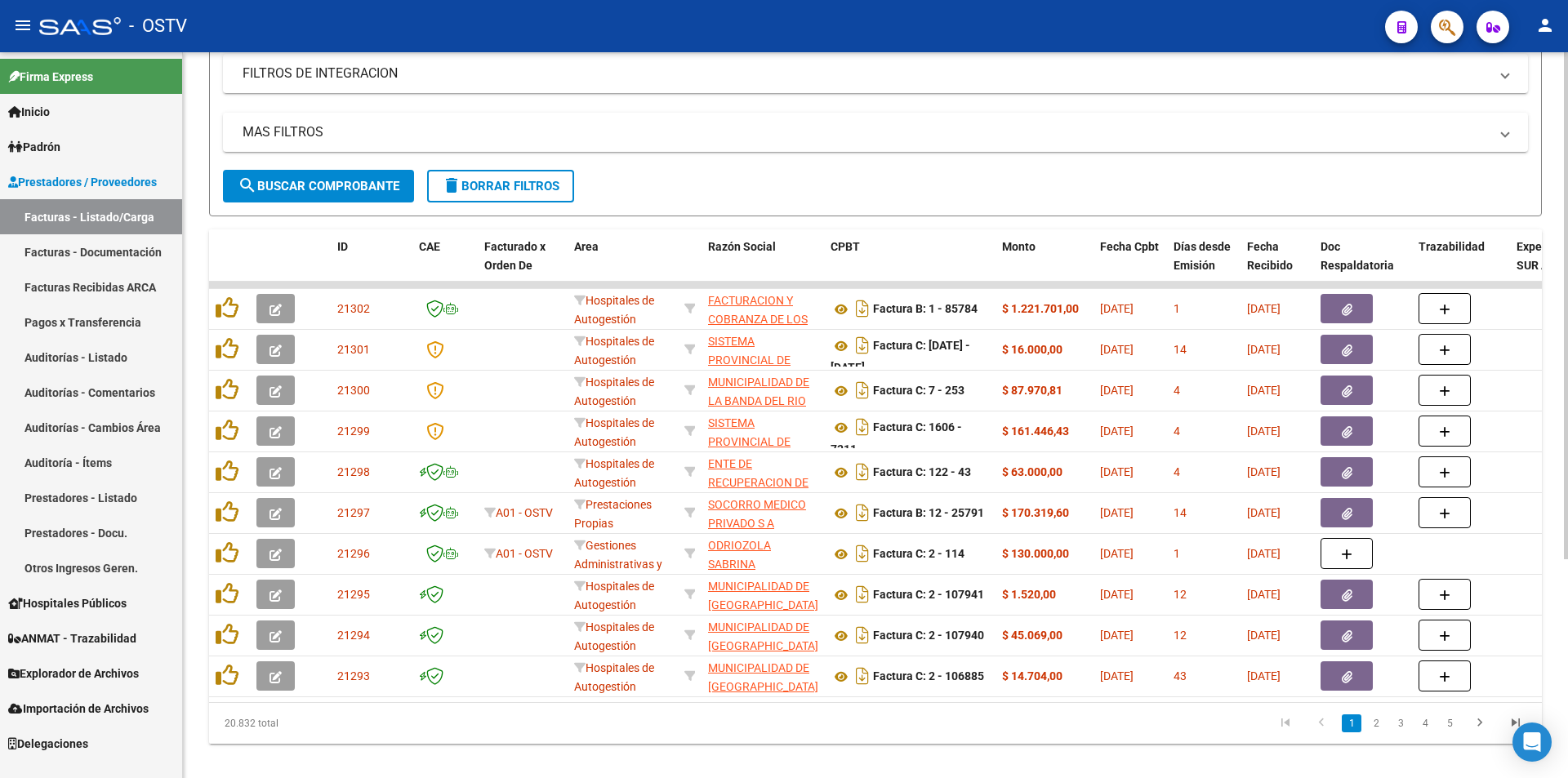
scroll to position [280, 0]
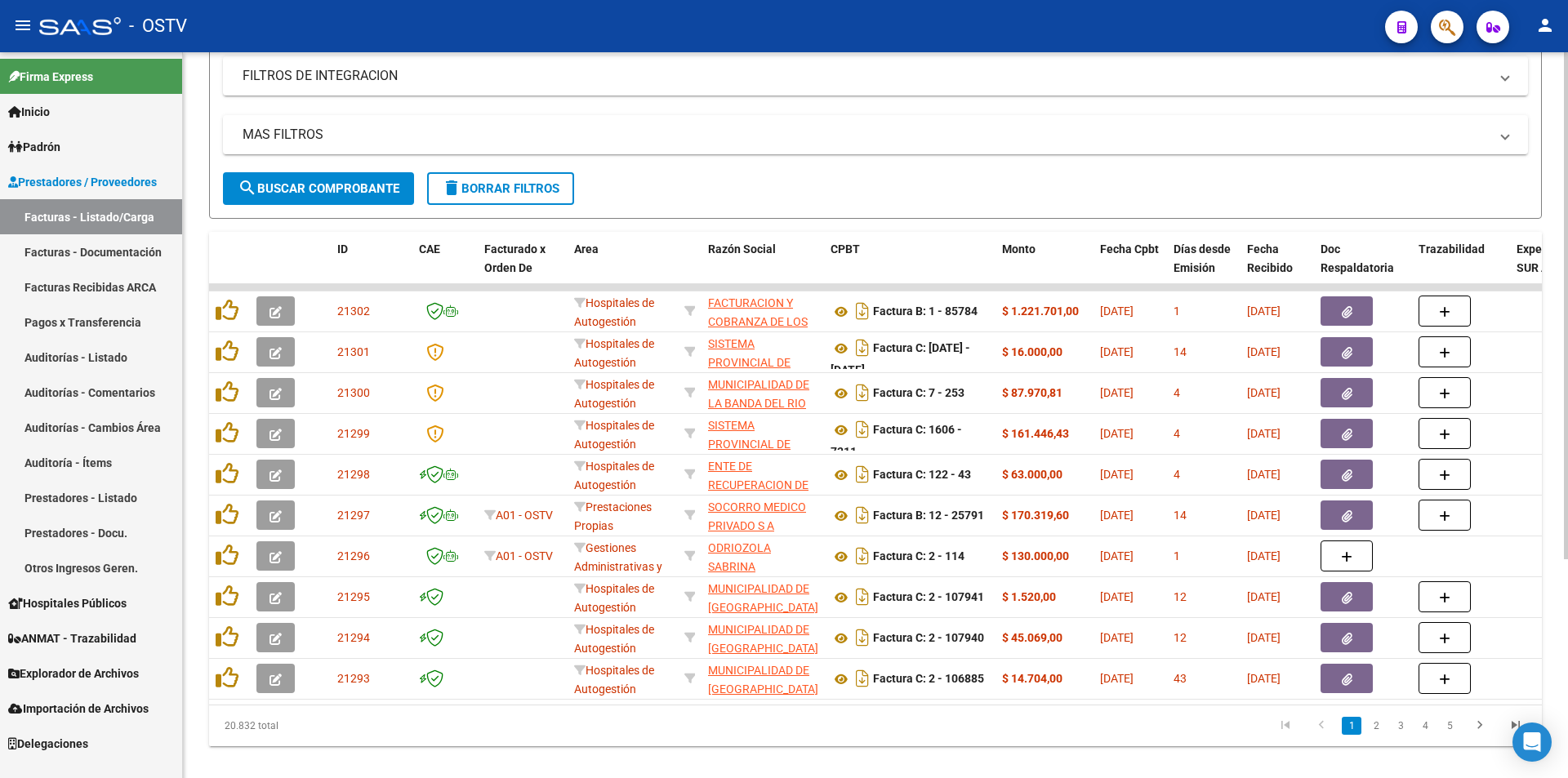
click at [331, 188] on span "search Buscar Comprobante" at bounding box center [318, 189] width 162 height 15
click at [328, 182] on span "search Buscar Comprobante" at bounding box center [318, 189] width 162 height 15
click at [328, 191] on span "search Buscar Comprobante" at bounding box center [318, 189] width 162 height 15
click at [337, 178] on button "search Buscar Comprobante" at bounding box center [318, 188] width 191 height 32
click at [320, 191] on span "search Buscar Comprobante" at bounding box center [318, 189] width 162 height 15
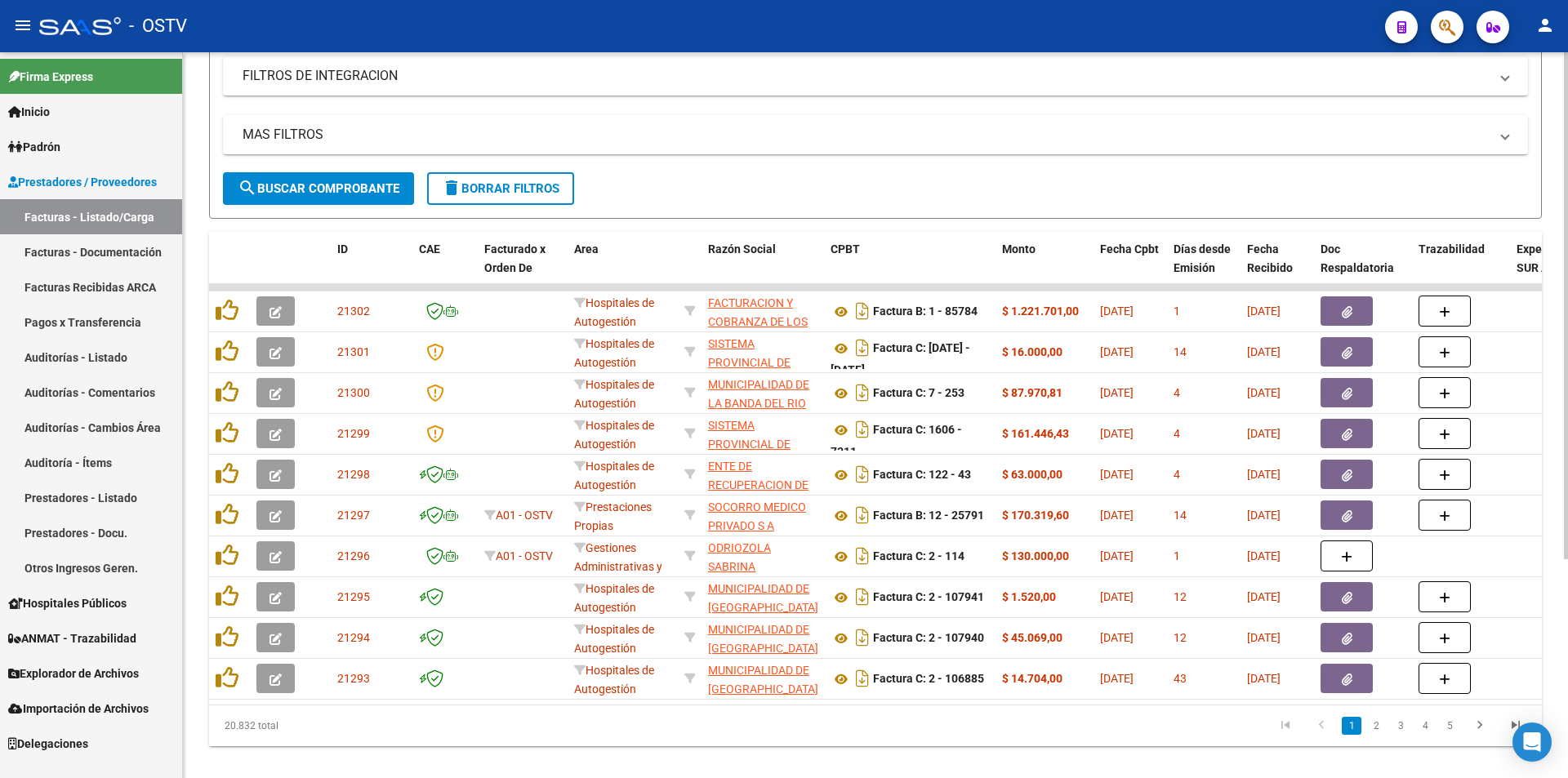
click at [318, 185] on span "search Buscar Comprobante" at bounding box center [318, 189] width 162 height 15
click at [318, 191] on span "search Buscar Comprobante" at bounding box center [318, 189] width 162 height 15
click at [320, 179] on button "search Buscar Comprobante" at bounding box center [318, 188] width 191 height 32
click at [324, 201] on button "search Buscar Comprobante" at bounding box center [318, 188] width 191 height 32
click at [317, 179] on button "search Buscar Comprobante" at bounding box center [318, 188] width 191 height 32
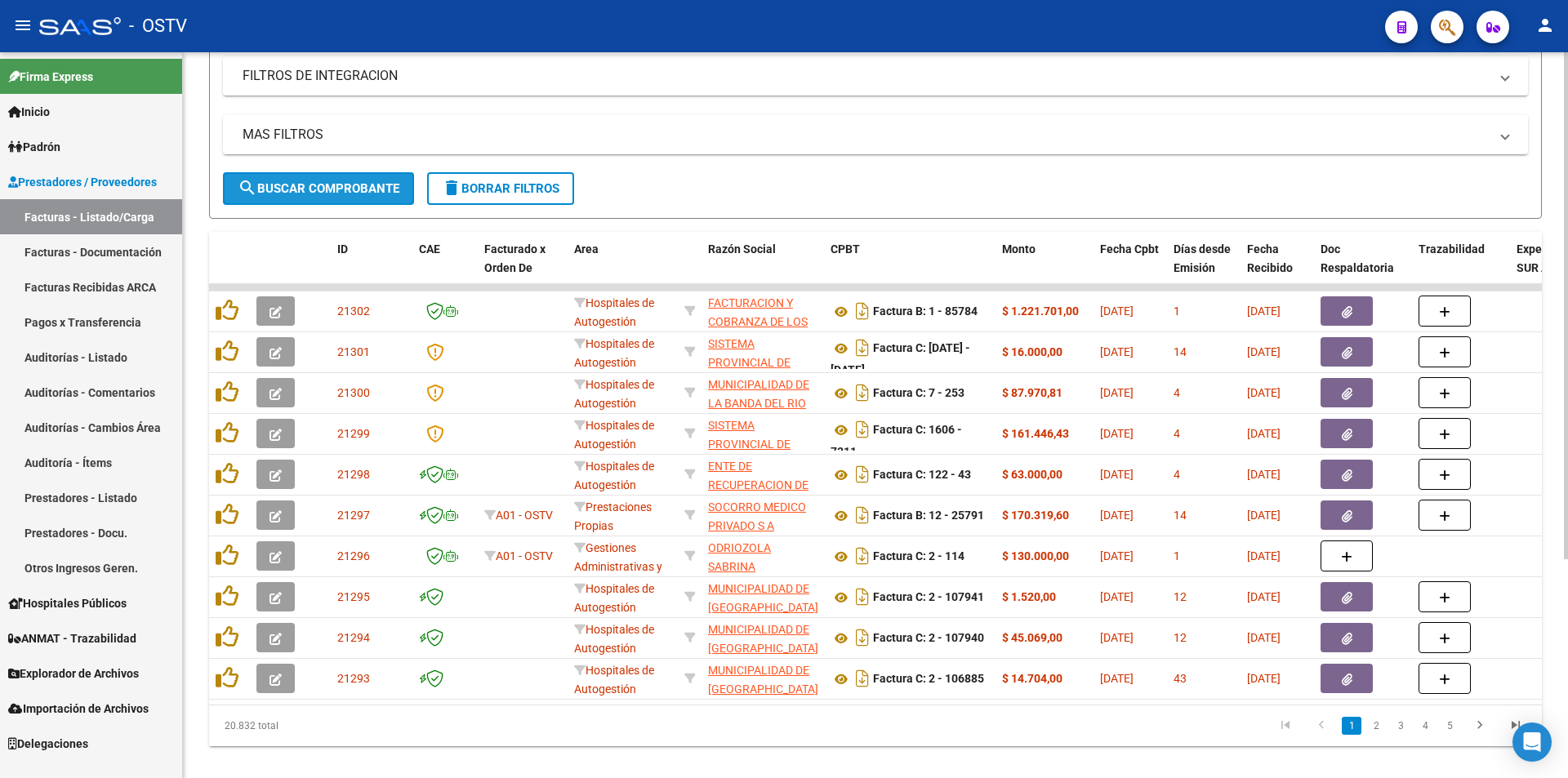
click at [326, 183] on span "search Buscar Comprobante" at bounding box center [318, 189] width 162 height 15
click at [323, 184] on span "search Buscar Comprobante" at bounding box center [318, 189] width 162 height 15
click at [327, 178] on button "search Buscar Comprobante" at bounding box center [318, 188] width 191 height 32
click at [330, 181] on span "search Buscar Comprobante" at bounding box center [318, 189] width 162 height 15
click at [330, 197] on button "search Buscar Comprobante" at bounding box center [318, 188] width 191 height 32
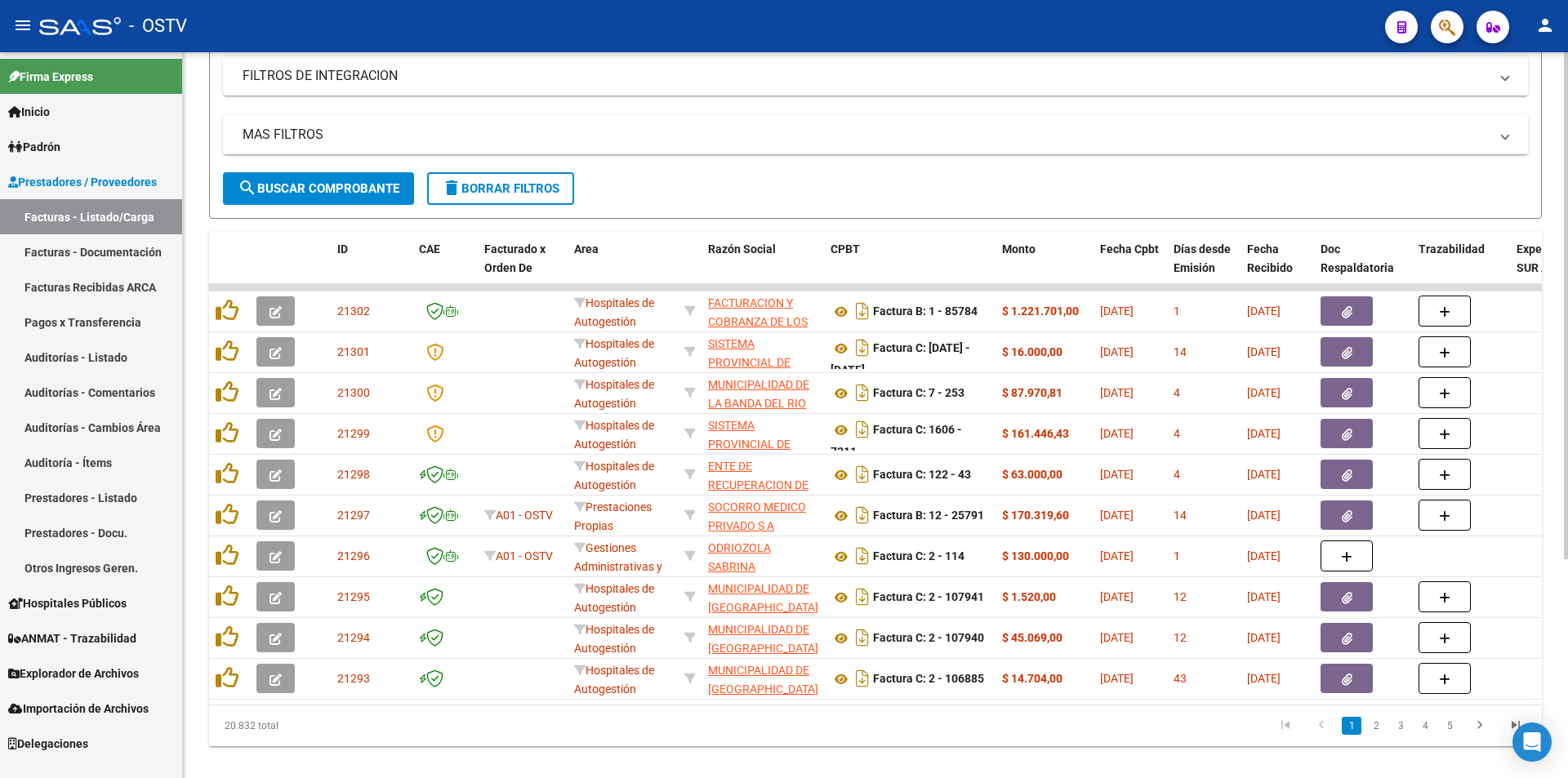
click at [343, 184] on span "search Buscar Comprobante" at bounding box center [318, 189] width 162 height 15
click at [313, 178] on button "search Buscar Comprobante" at bounding box center [318, 188] width 191 height 32
click at [311, 179] on button "search Buscar Comprobante" at bounding box center [318, 188] width 191 height 32
click at [320, 184] on span "search Buscar Comprobante" at bounding box center [318, 189] width 162 height 15
click at [328, 183] on span "search Buscar Comprobante" at bounding box center [318, 189] width 162 height 15
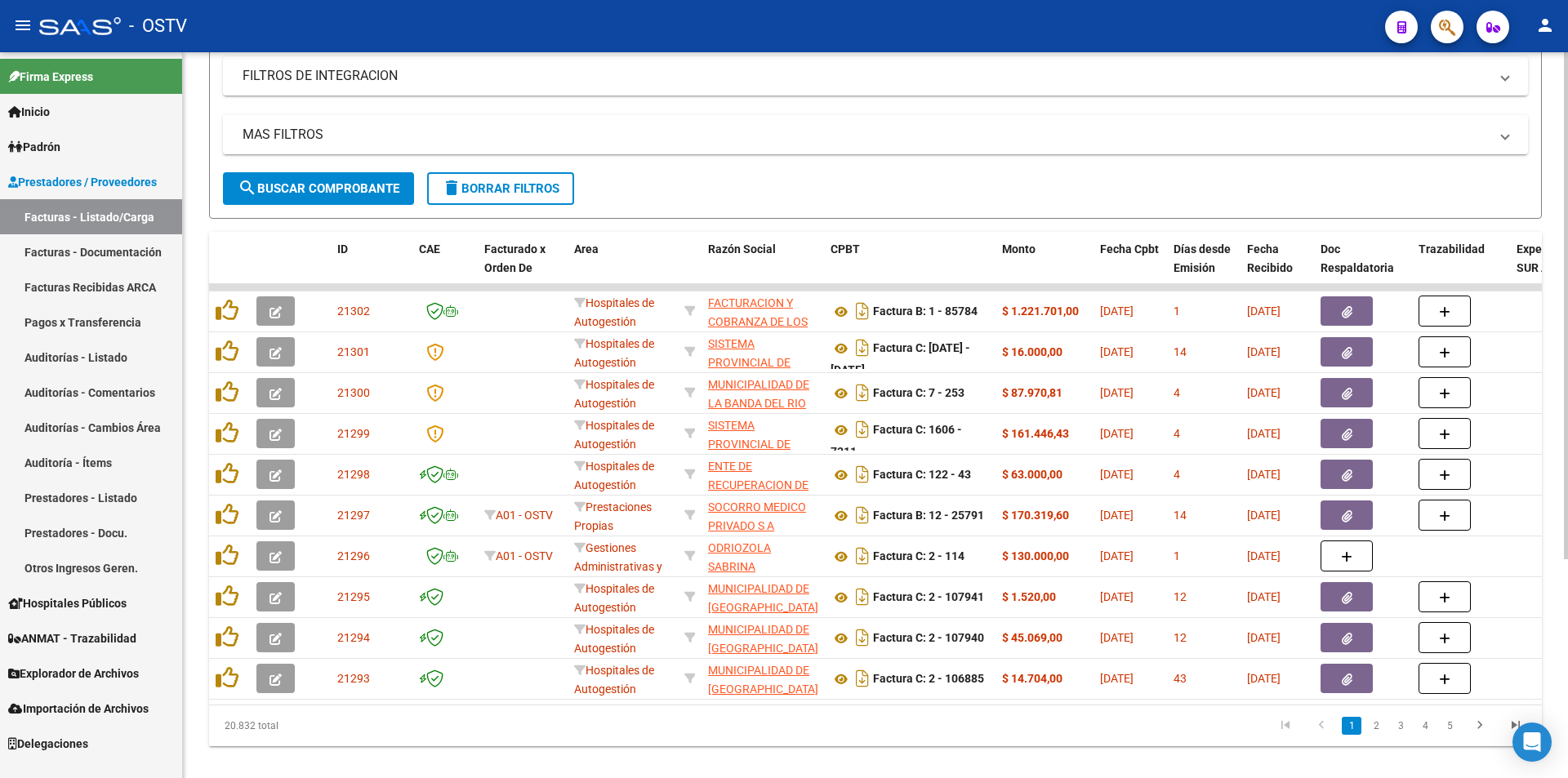
click at [313, 188] on span "search Buscar Comprobante" at bounding box center [318, 189] width 162 height 15
click at [316, 179] on button "search Buscar Comprobante" at bounding box center [318, 188] width 191 height 32
click at [319, 191] on span "search Buscar Comprobante" at bounding box center [318, 189] width 162 height 15
click at [326, 191] on span "search Buscar Comprobante" at bounding box center [318, 189] width 162 height 15
click at [317, 182] on span "search Buscar Comprobante" at bounding box center [318, 189] width 162 height 15
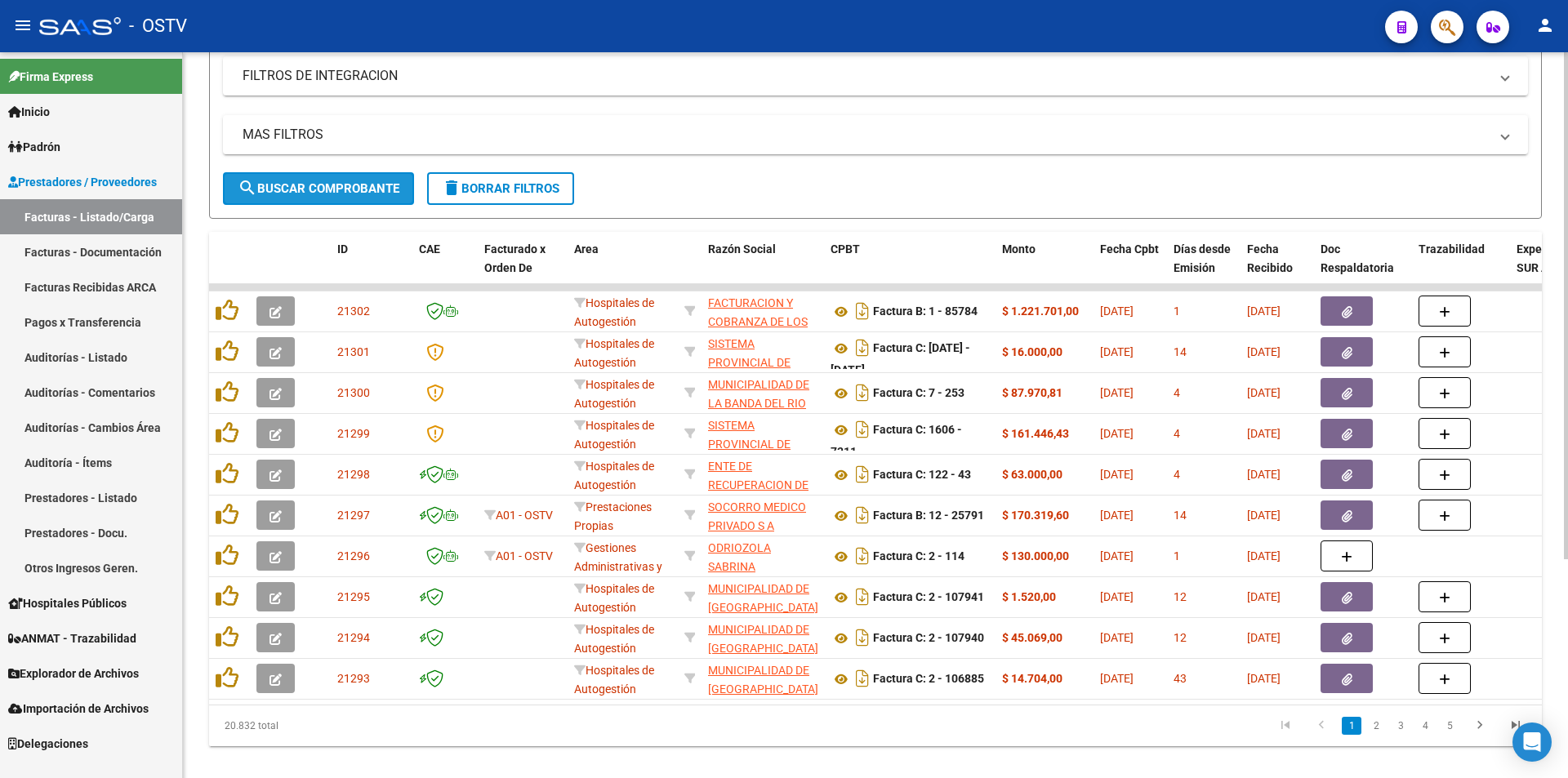
click at [324, 186] on span "search Buscar Comprobante" at bounding box center [318, 189] width 162 height 15
click at [310, 191] on span "search Buscar Comprobante" at bounding box center [318, 189] width 162 height 15
click at [327, 181] on span "search Buscar Comprobante" at bounding box center [318, 189] width 162 height 15
click at [317, 195] on span "search Buscar Comprobante" at bounding box center [318, 189] width 162 height 15
click at [355, 184] on span "search Buscar Comprobante" at bounding box center [318, 189] width 162 height 15
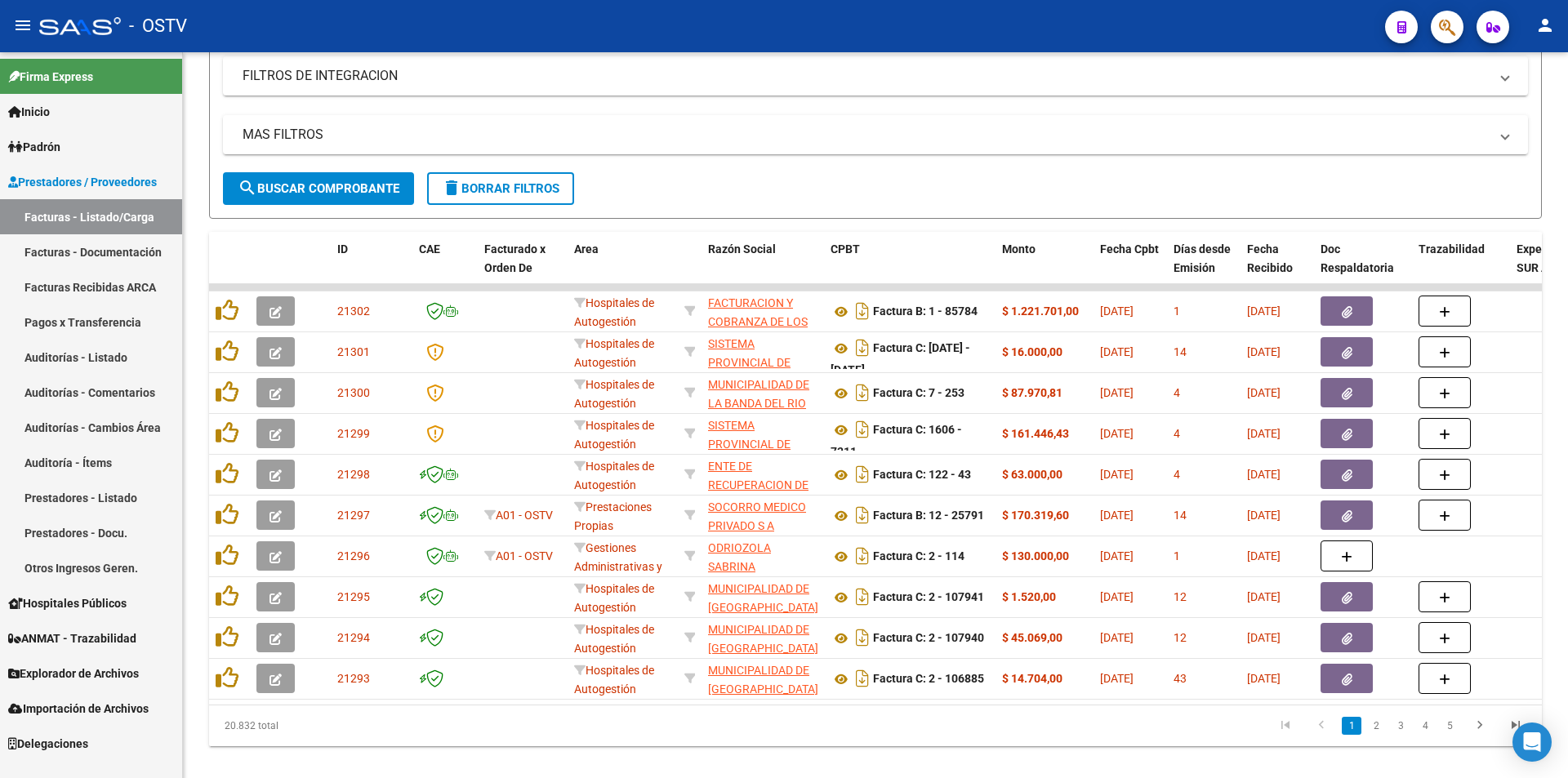
click at [61, 310] on link "Pagos x Transferencia" at bounding box center [91, 322] width 182 height 35
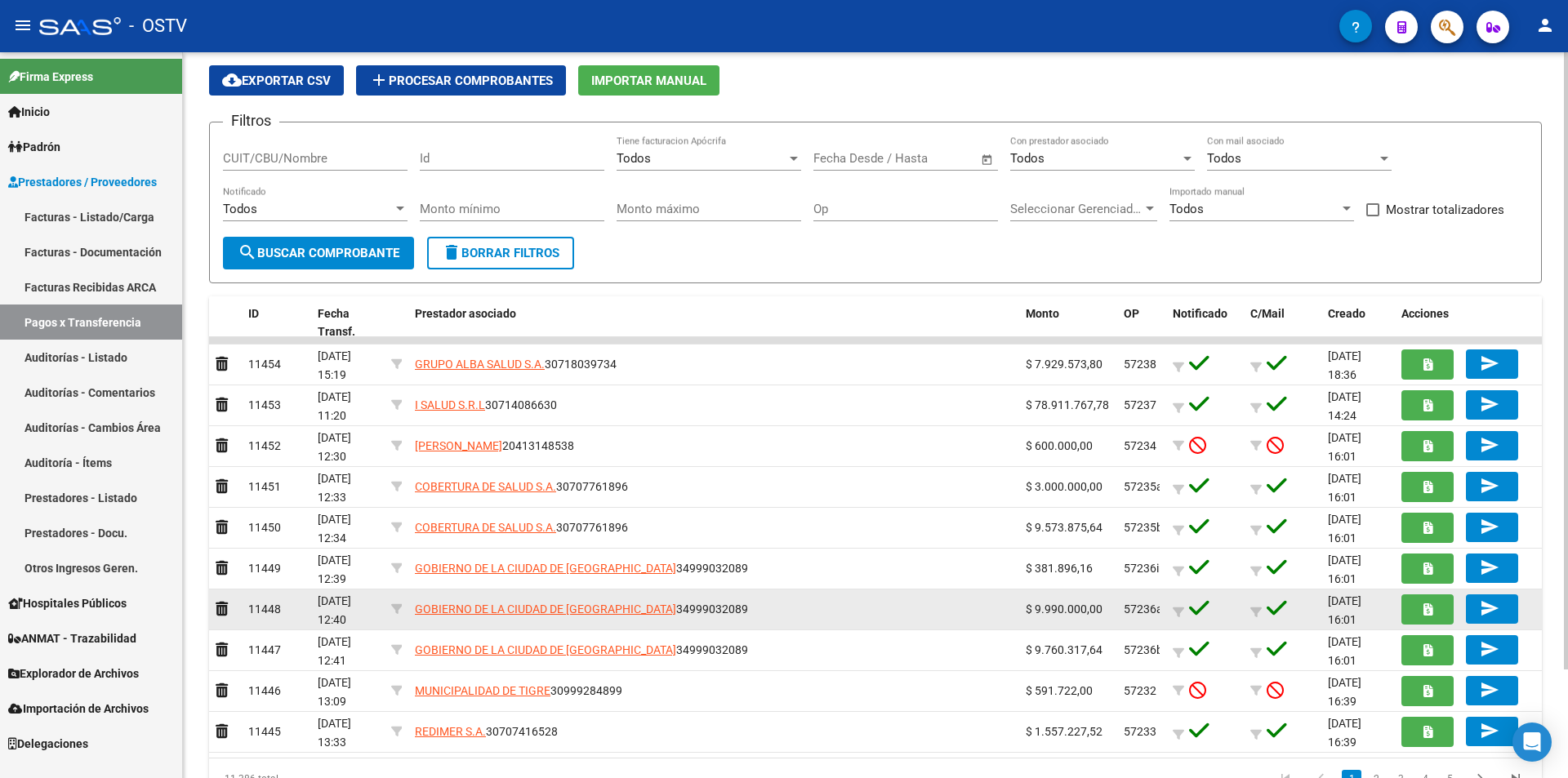
scroll to position [129, 0]
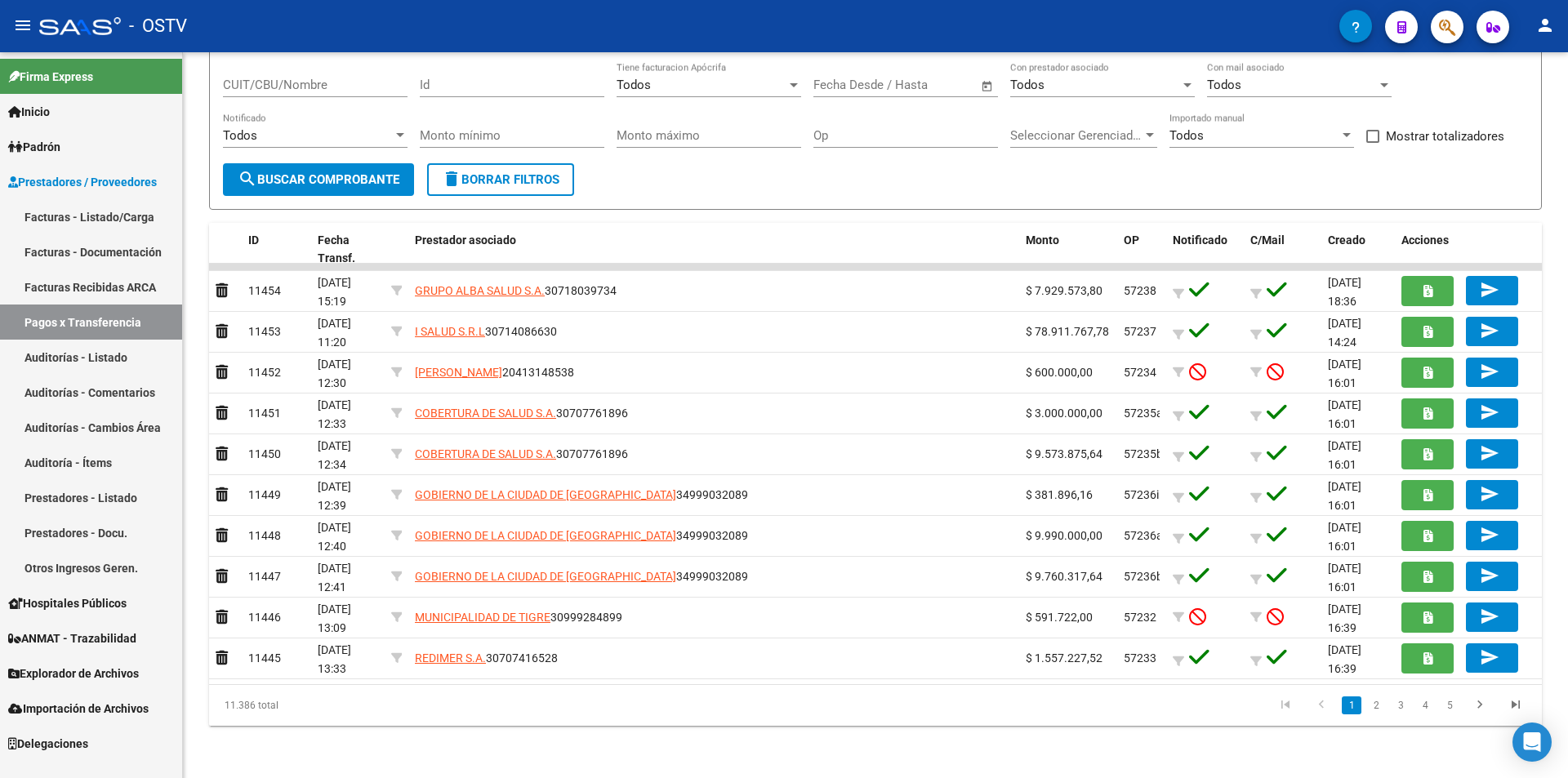
click at [80, 218] on link "Facturas - Listado/Carga" at bounding box center [91, 216] width 182 height 35
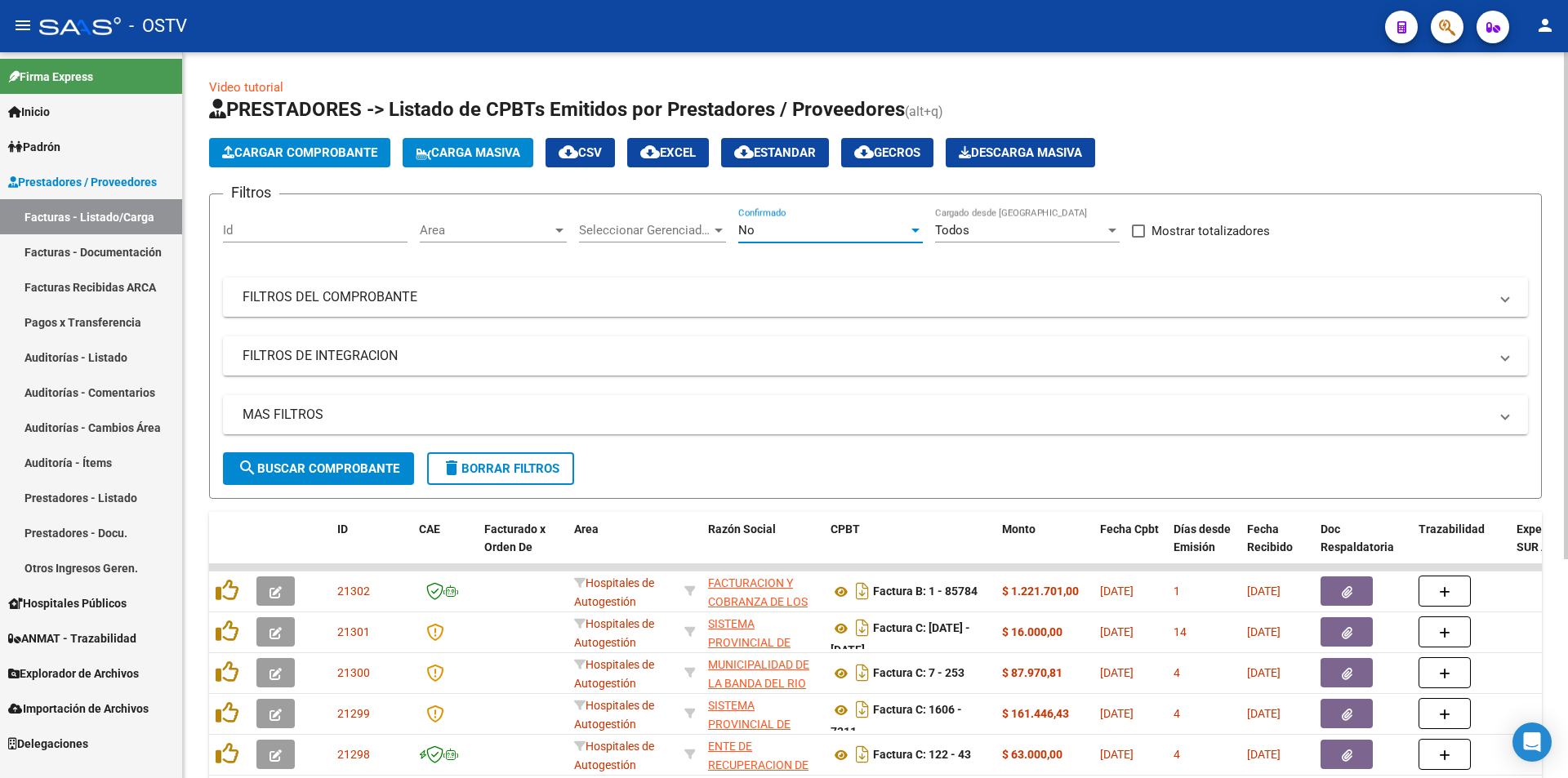
click at [776, 232] on div "No" at bounding box center [824, 230] width 170 height 15
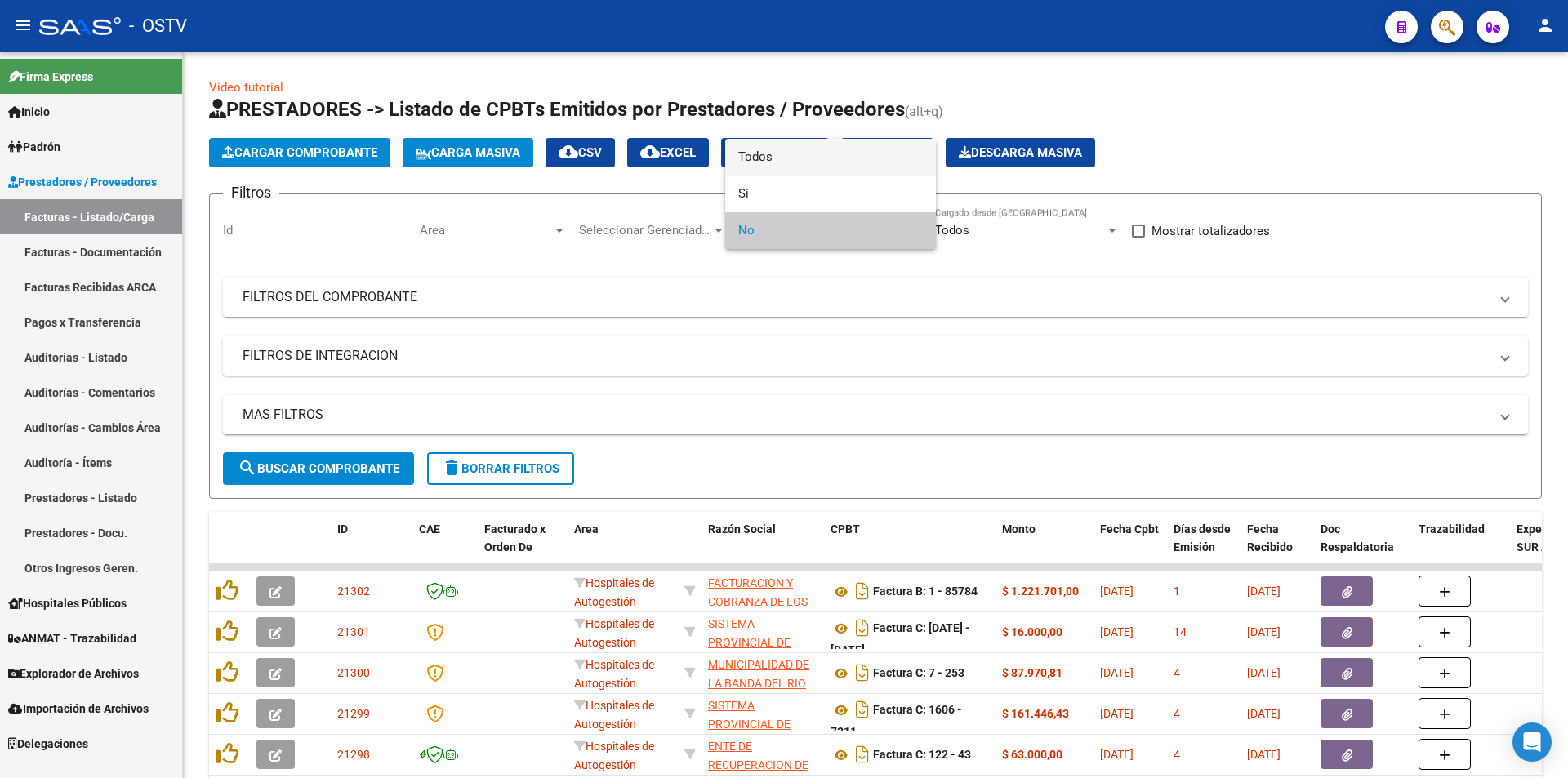
click at [786, 161] on span "Todos" at bounding box center [830, 157] width 184 height 37
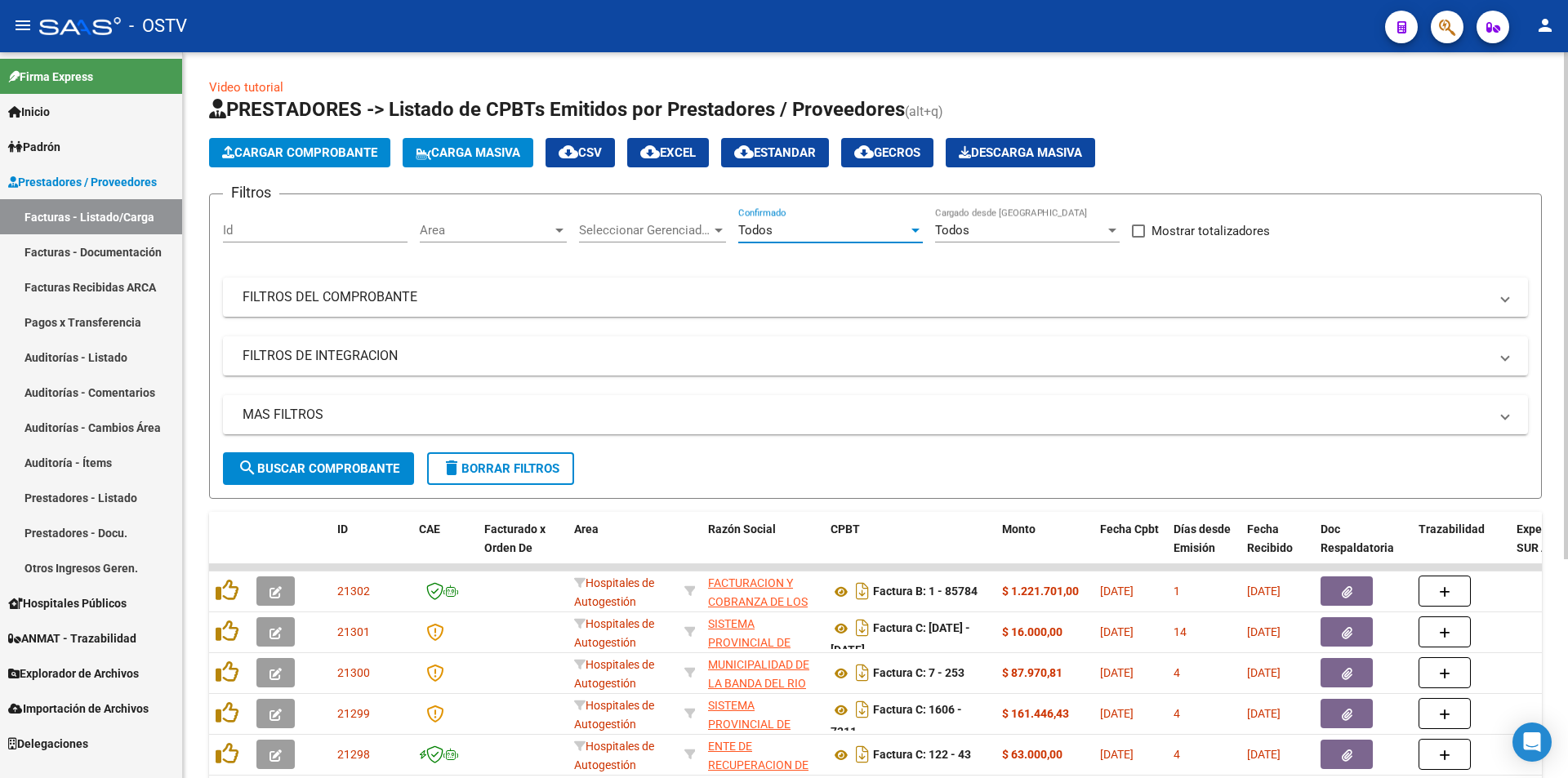
click at [299, 475] on button "search Buscar Comprobante" at bounding box center [318, 468] width 191 height 32
click at [301, 466] on span "search Buscar Comprobante" at bounding box center [318, 469] width 162 height 15
click at [340, 453] on button "search Buscar Comprobante" at bounding box center [318, 468] width 191 height 32
click at [346, 476] on button "search Buscar Comprobante" at bounding box center [318, 468] width 191 height 32
click at [337, 479] on button "search Buscar Comprobante" at bounding box center [318, 468] width 191 height 32
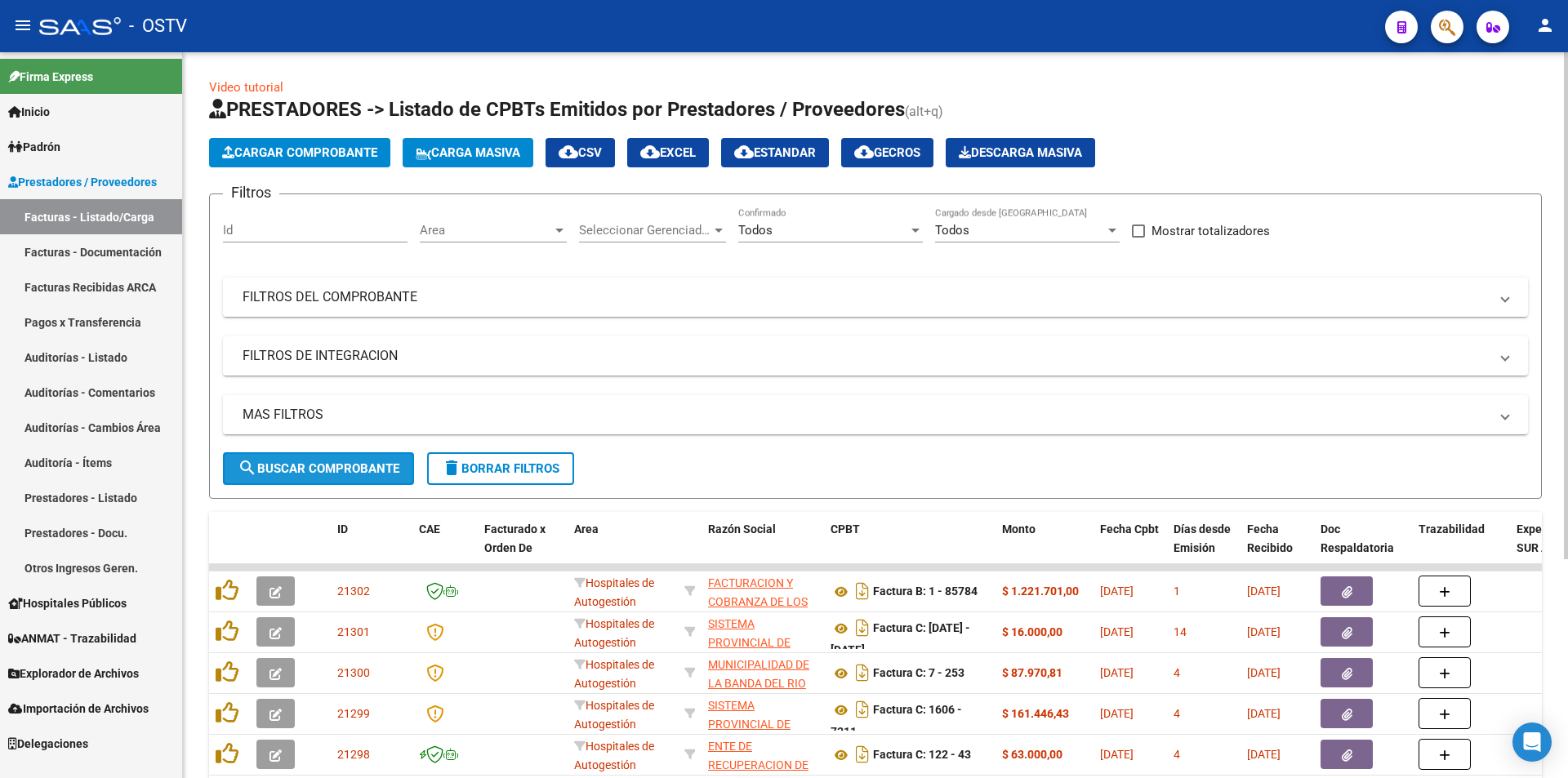
click at [310, 469] on span "search Buscar Comprobante" at bounding box center [318, 469] width 162 height 15
click at [333, 463] on span "search Buscar Comprobante" at bounding box center [318, 469] width 162 height 15
click at [334, 463] on span "search Buscar Comprobante" at bounding box center [318, 469] width 162 height 15
